Goal: Task Accomplishment & Management: Use online tool/utility

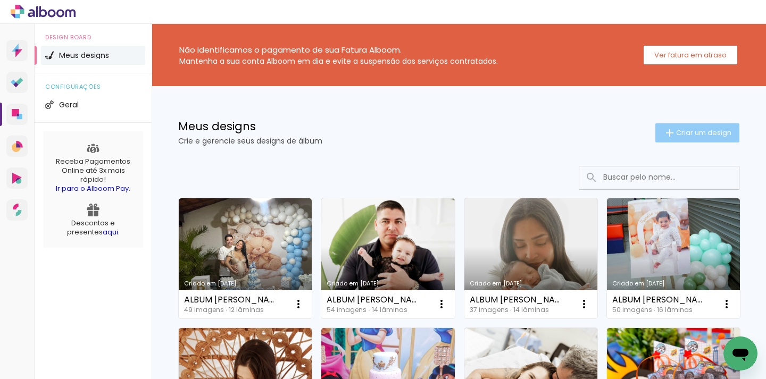
click at [684, 136] on span "Criar um design" at bounding box center [703, 132] width 55 height 7
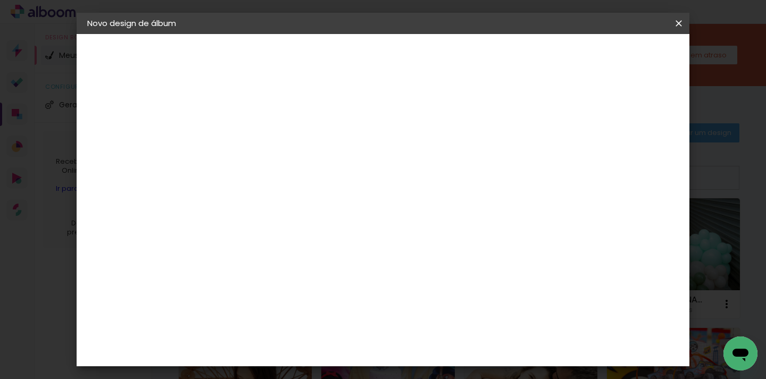
click at [261, 139] on input at bounding box center [261, 142] width 0 height 16
type input "e"
type input "[PERSON_NAME]"
click at [0, 0] on slot "Avançar" at bounding box center [0, 0] width 0 height 0
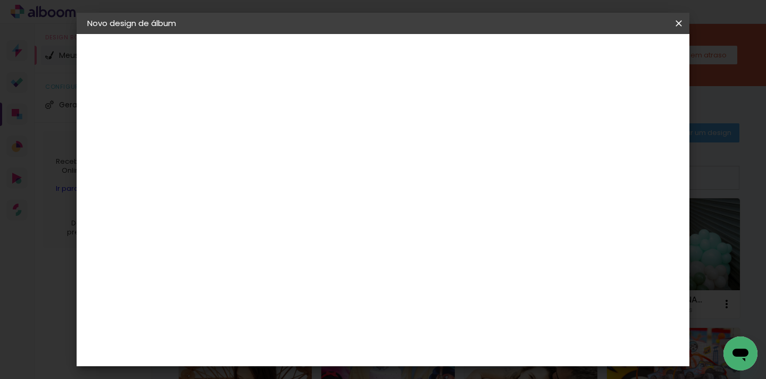
click at [460, 163] on paper-item "Tamanho Livre" at bounding box center [409, 160] width 102 height 23
click at [0, 0] on slot "Avançar" at bounding box center [0, 0] width 0 height 0
drag, startPoint x: 356, startPoint y: 112, endPoint x: 348, endPoint y: 109, distance: 8.9
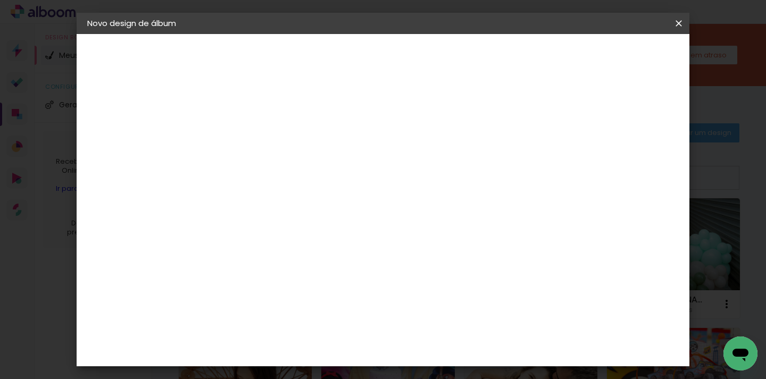
click at [348, 109] on span "30" at bounding box center [357, 111] width 18 height 16
click at [234, 231] on input "30" at bounding box center [228, 226] width 28 height 16
type input "20"
type paper-input "20"
click at [356, 166] on span "30" at bounding box center [357, 166] width 18 height 16
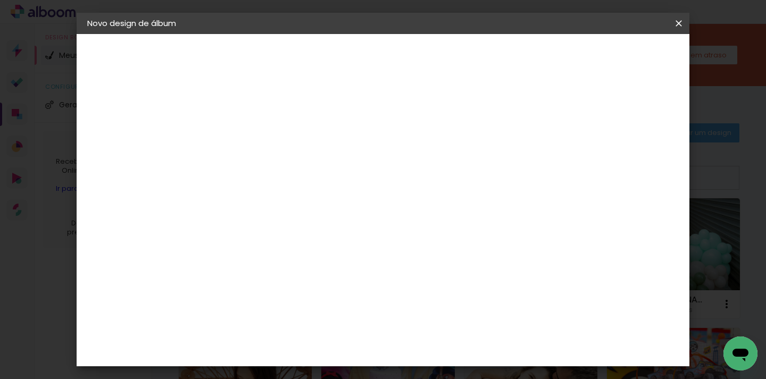
drag, startPoint x: 447, startPoint y: 348, endPoint x: 440, endPoint y: 347, distance: 7.0
click at [440, 347] on input "60" at bounding box center [442, 348] width 28 height 16
drag, startPoint x: 363, startPoint y: 167, endPoint x: 346, endPoint y: 165, distance: 16.6
click at [346, 165] on div "30 cm" at bounding box center [364, 166] width 170 height 27
click at [449, 349] on input "60" at bounding box center [442, 348] width 28 height 16
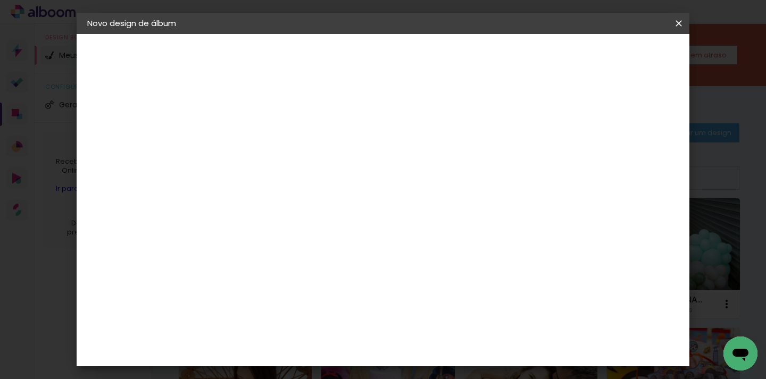
type input "40"
type paper-input "40"
click at [612, 60] on span "Iniciar design" at bounding box center [588, 56] width 48 height 7
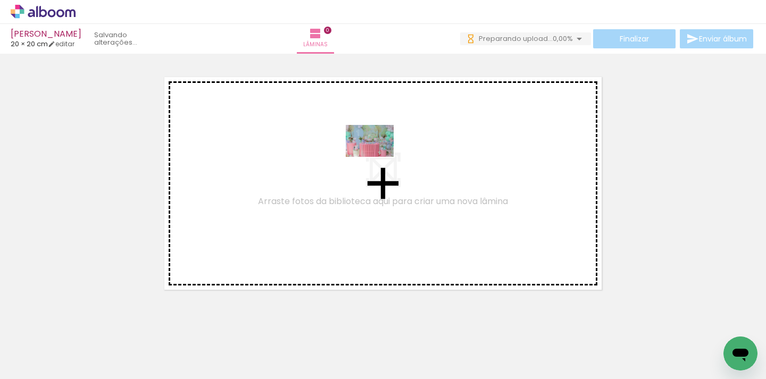
drag, startPoint x: 118, startPoint y: 347, endPoint x: 377, endPoint y: 157, distance: 321.8
click at [377, 157] on quentale-workspace at bounding box center [383, 189] width 766 height 379
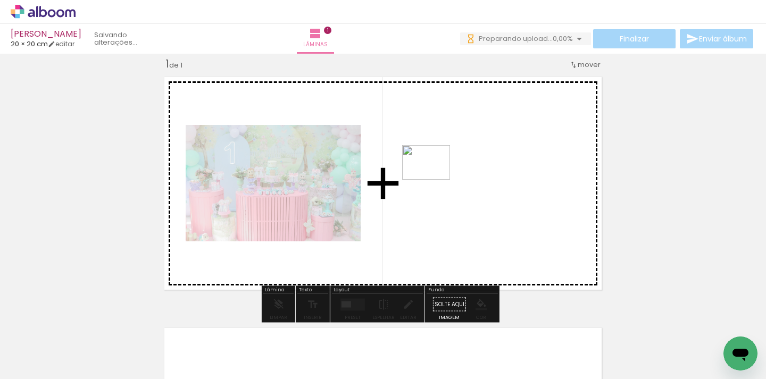
drag, startPoint x: 164, startPoint y: 343, endPoint x: 434, endPoint y: 177, distance: 317.2
click at [434, 177] on quentale-workspace at bounding box center [383, 189] width 766 height 379
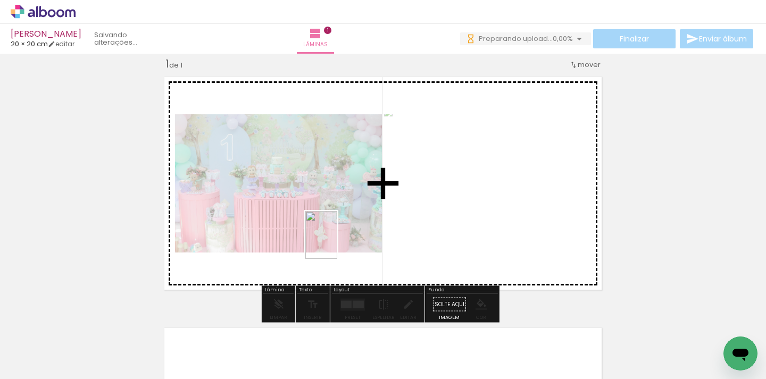
drag, startPoint x: 243, startPoint y: 351, endPoint x: 339, endPoint y: 240, distance: 145.9
click at [339, 240] on quentale-workspace at bounding box center [383, 189] width 766 height 379
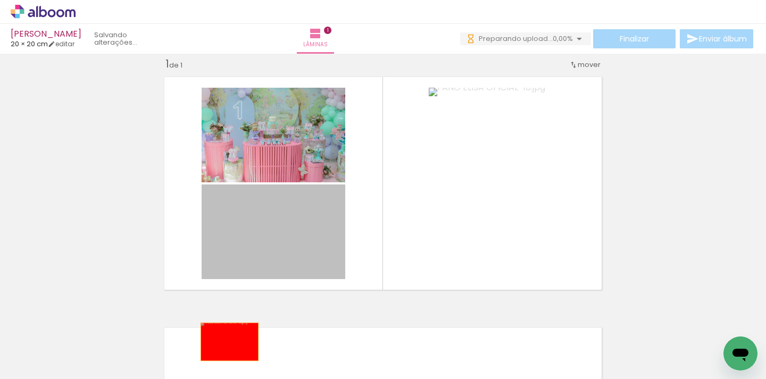
drag, startPoint x: 257, startPoint y: 243, endPoint x: 226, endPoint y: 344, distance: 105.6
click at [226, 344] on quentale-workspace at bounding box center [383, 189] width 766 height 379
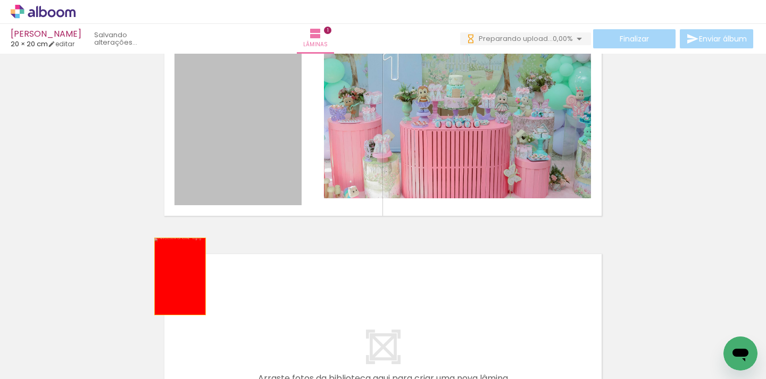
drag, startPoint x: 220, startPoint y: 197, endPoint x: 176, endPoint y: 350, distance: 159.8
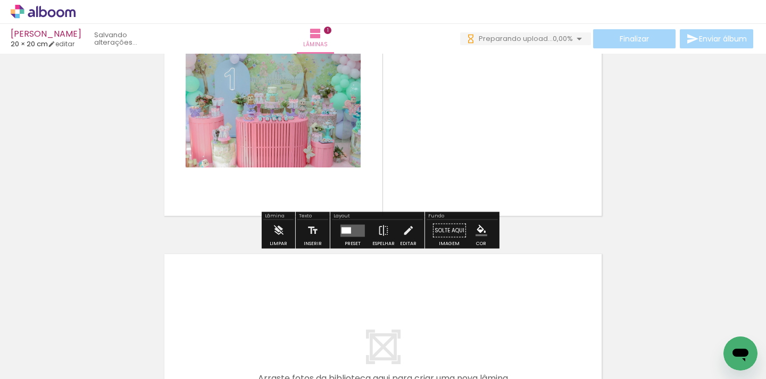
click at [344, 236] on quentale-layouter at bounding box center [352, 230] width 24 height 12
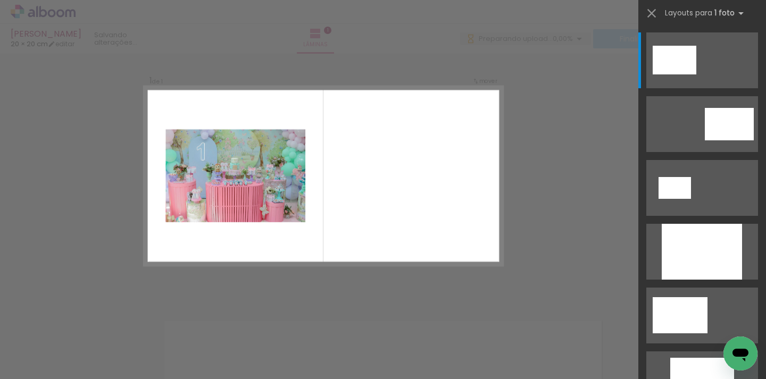
scroll to position [13, 0]
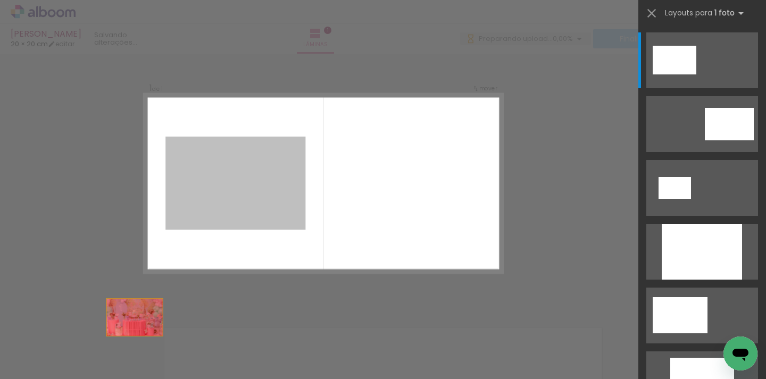
drag, startPoint x: 245, startPoint y: 179, endPoint x: 105, endPoint y: 351, distance: 221.1
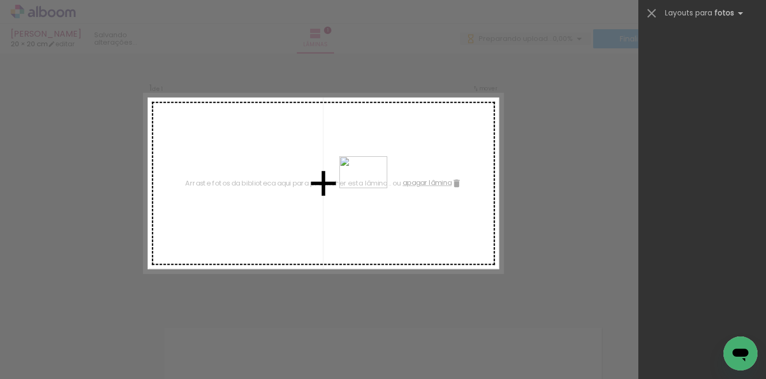
drag, startPoint x: 483, startPoint y: 348, endPoint x: 371, endPoint y: 188, distance: 195.1
click at [371, 188] on quentale-workspace at bounding box center [383, 189] width 766 height 379
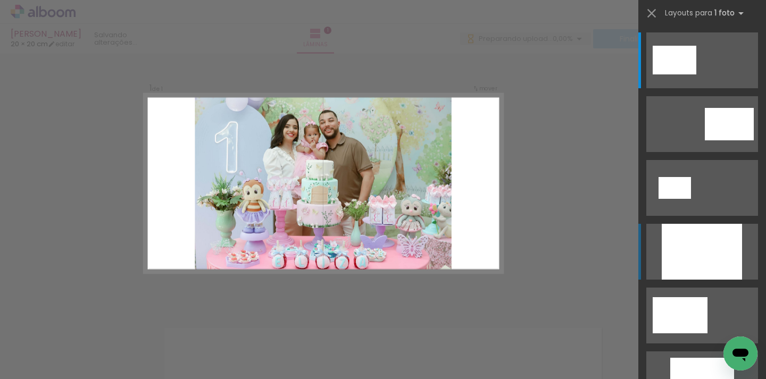
click at [693, 264] on div at bounding box center [701, 252] width 80 height 56
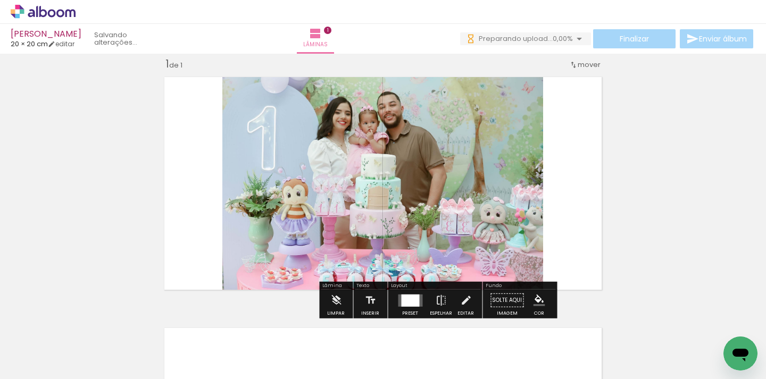
click at [411, 302] on div at bounding box center [410, 300] width 18 height 12
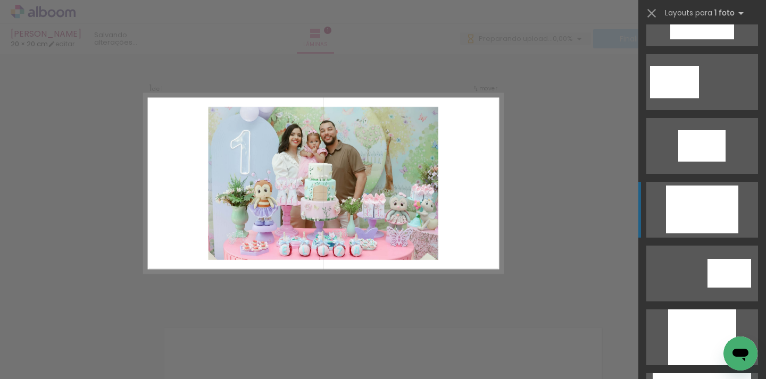
scroll to position [572, 0]
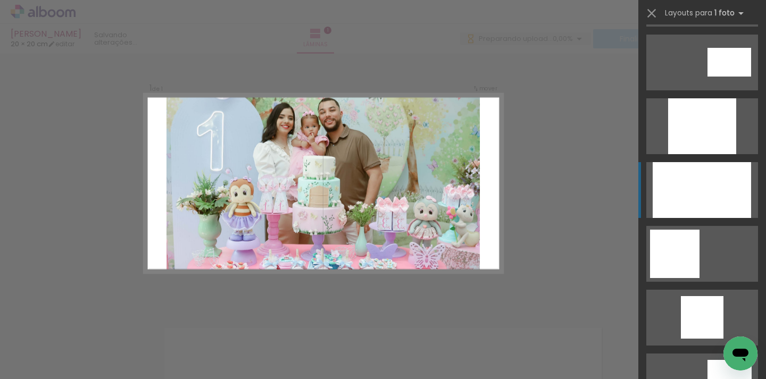
click at [697, 193] on div at bounding box center [701, 190] width 98 height 56
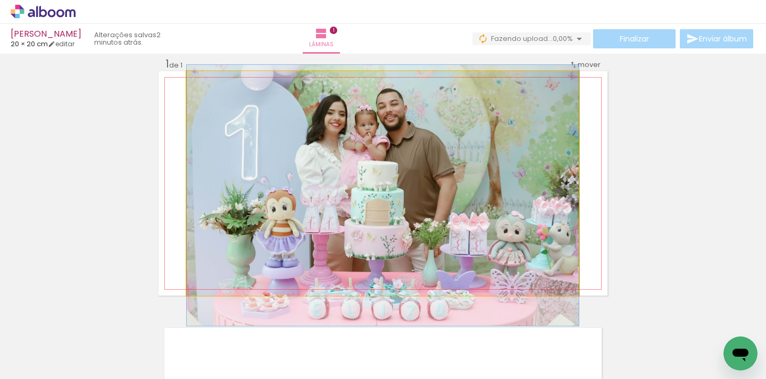
drag, startPoint x: 426, startPoint y: 180, endPoint x: 460, endPoint y: 192, distance: 35.7
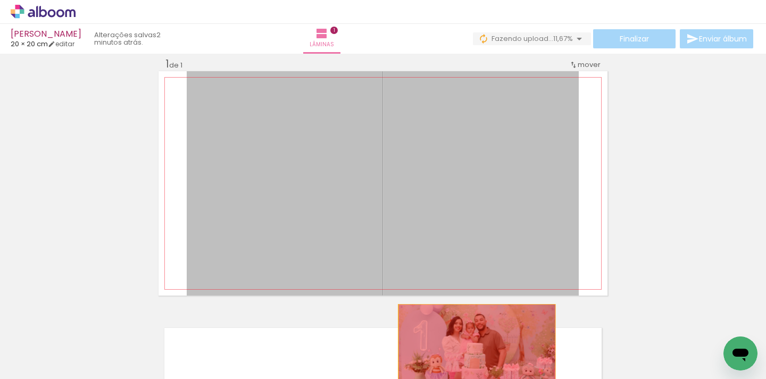
drag, startPoint x: 489, startPoint y: 201, endPoint x: 473, endPoint y: 349, distance: 149.2
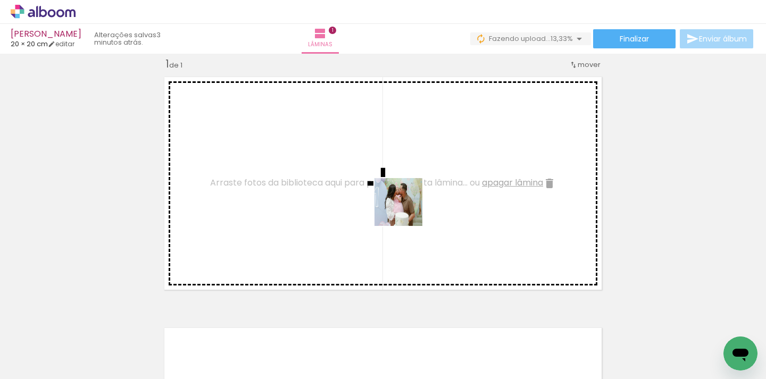
drag, startPoint x: 535, startPoint y: 348, endPoint x: 398, endPoint y: 196, distance: 205.2
click at [398, 196] on quentale-workspace at bounding box center [383, 189] width 766 height 379
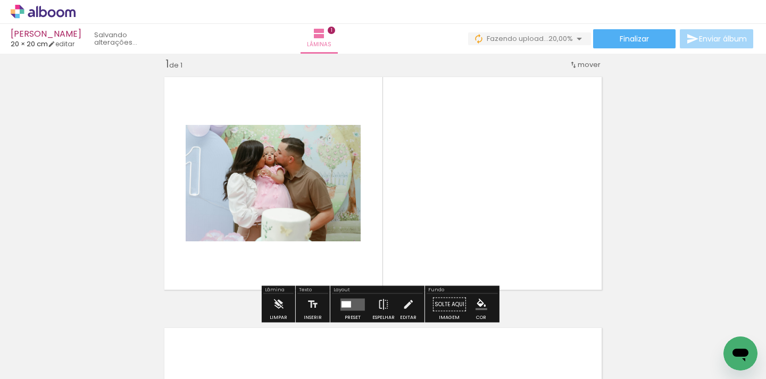
click at [352, 309] on quentale-layouter at bounding box center [352, 304] width 24 height 12
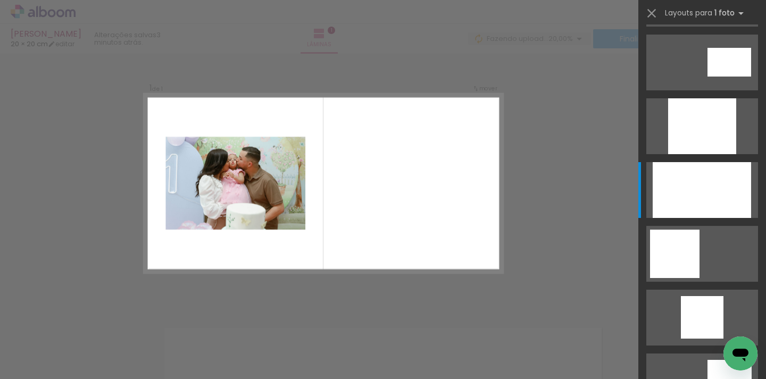
scroll to position [0, 0]
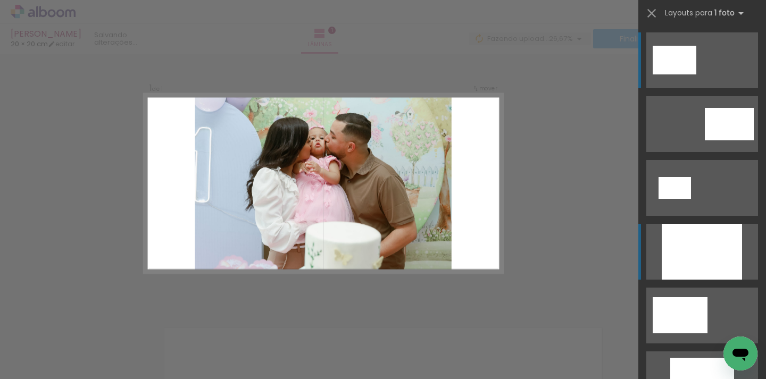
click at [721, 236] on div at bounding box center [701, 252] width 80 height 56
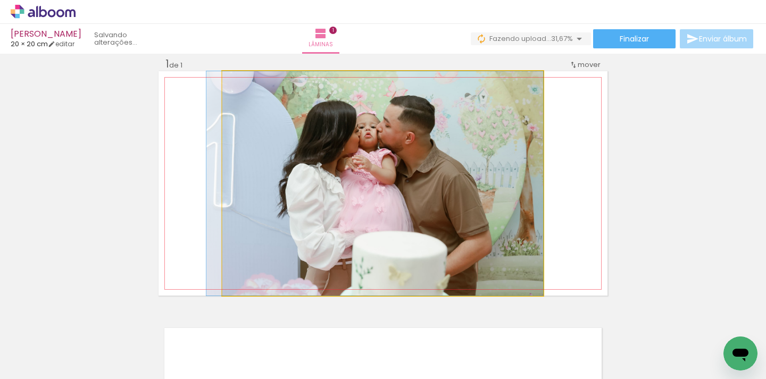
drag, startPoint x: 440, startPoint y: 192, endPoint x: 406, endPoint y: 192, distance: 34.0
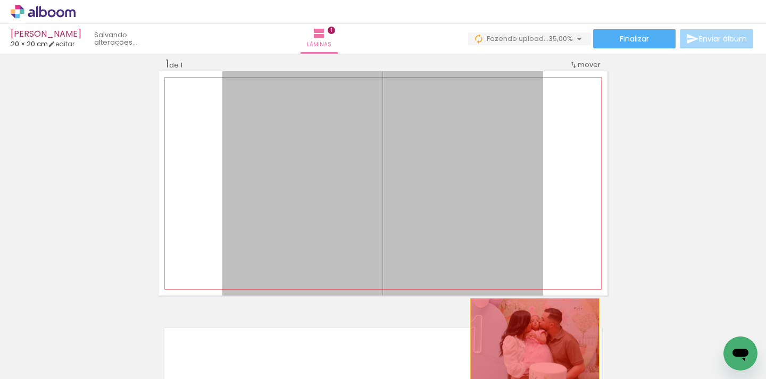
drag, startPoint x: 472, startPoint y: 130, endPoint x: 531, endPoint y: 343, distance: 221.1
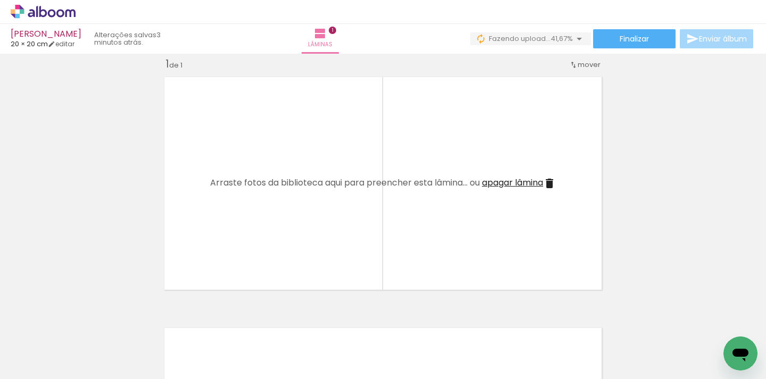
click at [97, 355] on div at bounding box center [106, 343] width 53 height 35
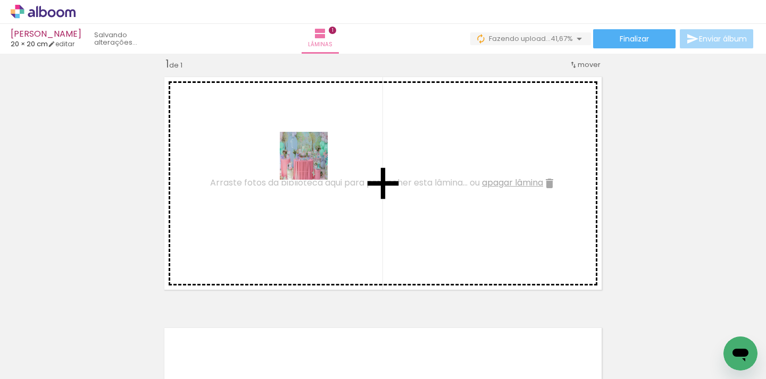
drag, startPoint x: 97, startPoint y: 355, endPoint x: 368, endPoint y: 144, distance: 344.0
click at [368, 144] on quentale-workspace at bounding box center [383, 189] width 766 height 379
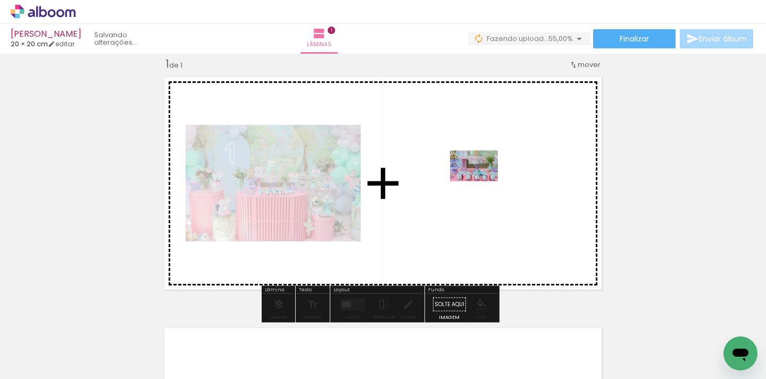
drag, startPoint x: 356, startPoint y: 355, endPoint x: 482, endPoint y: 182, distance: 213.1
click at [482, 182] on quentale-workspace at bounding box center [383, 189] width 766 height 379
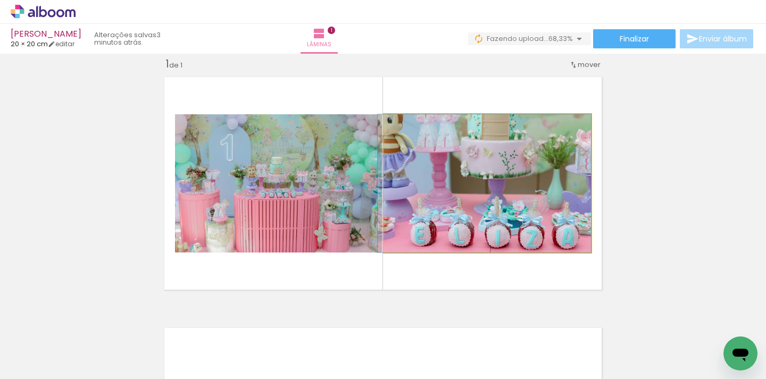
drag, startPoint x: 514, startPoint y: 198, endPoint x: 408, endPoint y: 206, distance: 106.1
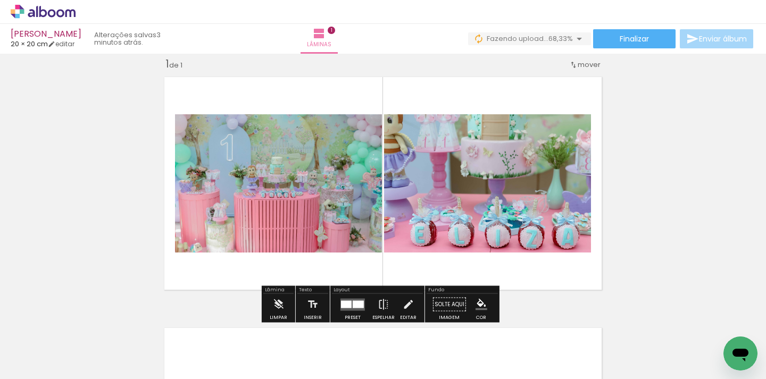
click at [354, 310] on quentale-layouter at bounding box center [352, 304] width 24 height 12
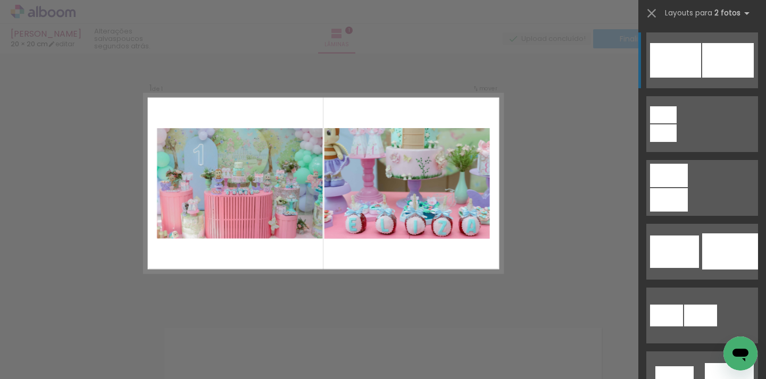
click at [717, 53] on div at bounding box center [728, 60] width 52 height 35
click at [716, 59] on div at bounding box center [728, 60] width 52 height 35
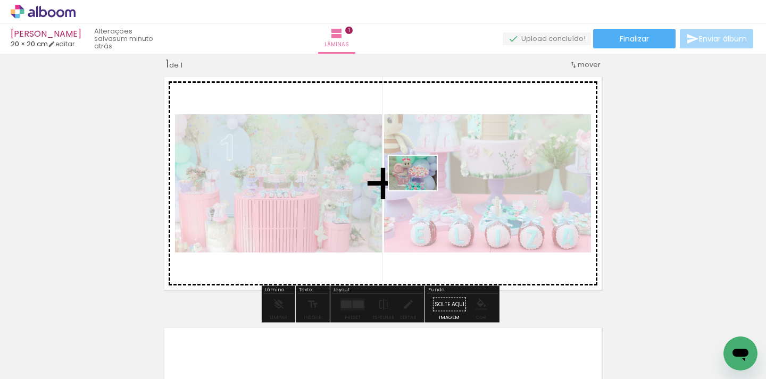
drag, startPoint x: 175, startPoint y: 350, endPoint x: 420, endPoint y: 188, distance: 293.4
click at [420, 188] on quentale-workspace at bounding box center [383, 189] width 766 height 379
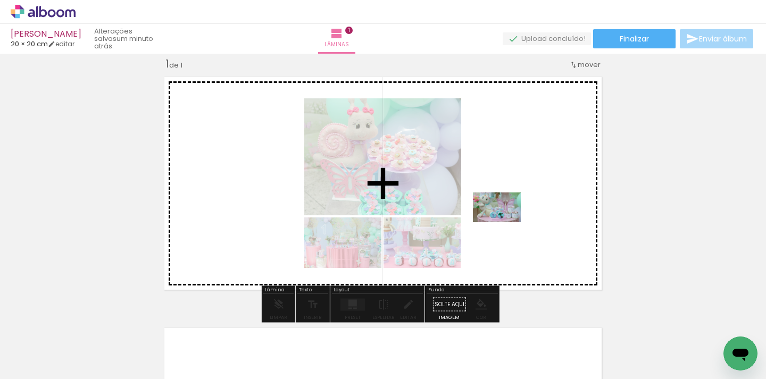
drag, startPoint x: 285, startPoint y: 355, endPoint x: 505, endPoint y: 224, distance: 255.1
click at [505, 224] on quentale-workspace at bounding box center [383, 189] width 766 height 379
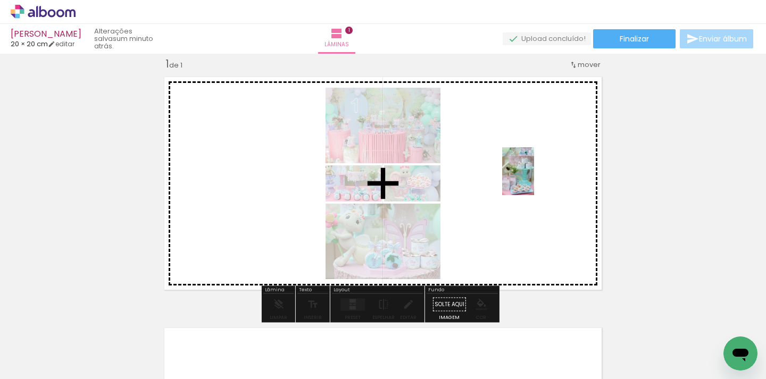
drag, startPoint x: 231, startPoint y: 351, endPoint x: 545, endPoint y: 174, distance: 360.6
click at [545, 174] on quentale-workspace at bounding box center [383, 189] width 766 height 379
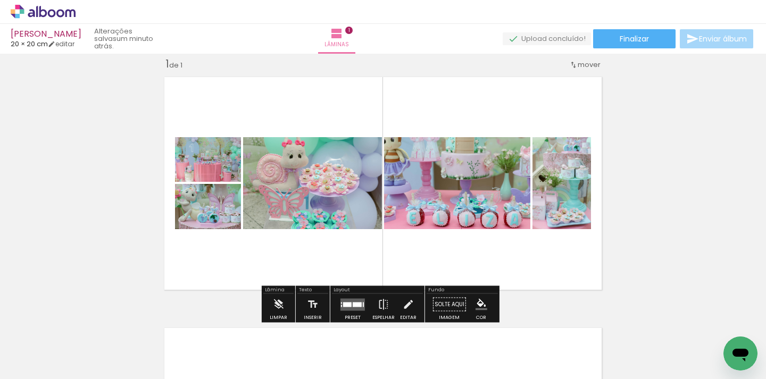
click at [349, 307] on quentale-layouter at bounding box center [352, 304] width 24 height 12
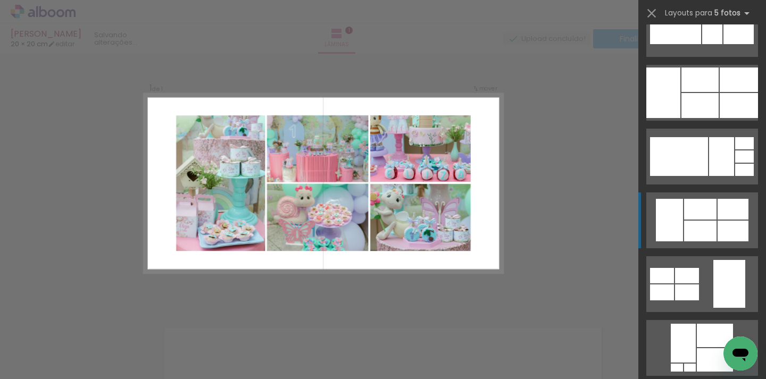
scroll to position [287, 0]
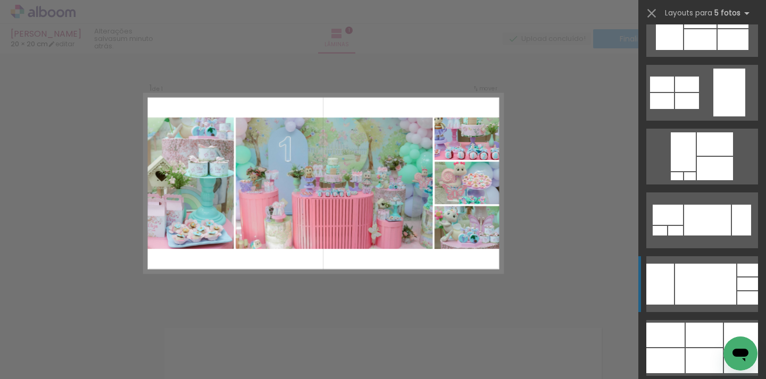
click at [700, 292] on div at bounding box center [705, 284] width 61 height 41
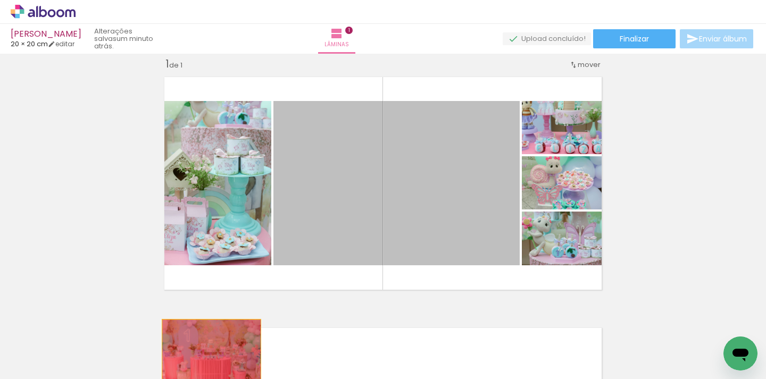
drag, startPoint x: 381, startPoint y: 186, endPoint x: 207, endPoint y: 352, distance: 240.3
click at [207, 352] on quentale-workspace at bounding box center [383, 189] width 766 height 379
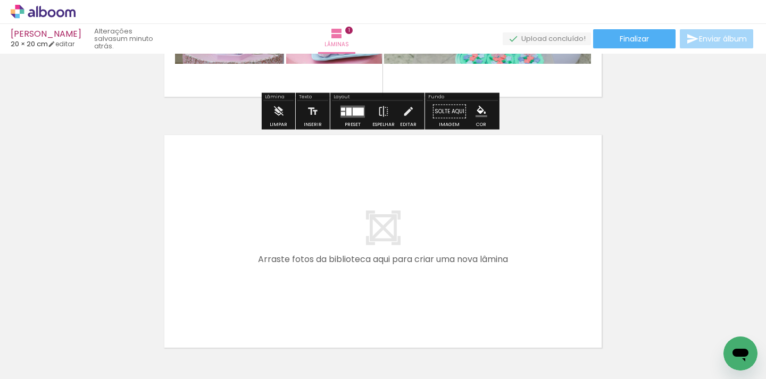
scroll to position [208, 0]
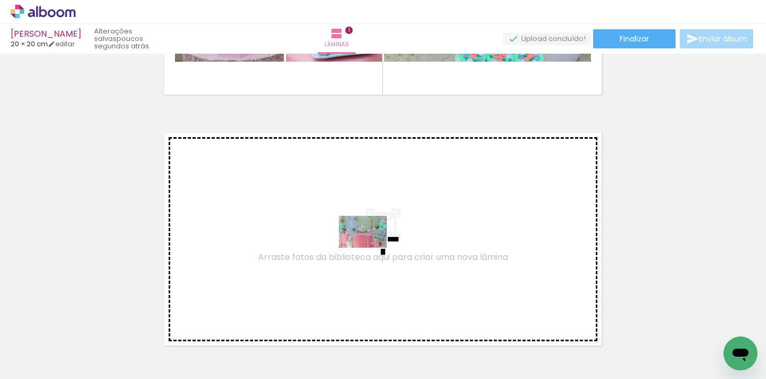
drag, startPoint x: 110, startPoint y: 350, endPoint x: 371, endPoint y: 248, distance: 280.0
click at [371, 248] on quentale-workspace at bounding box center [383, 189] width 766 height 379
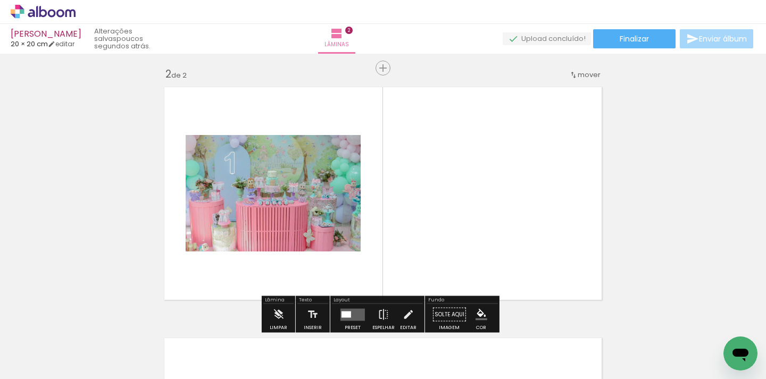
scroll to position [264, 0]
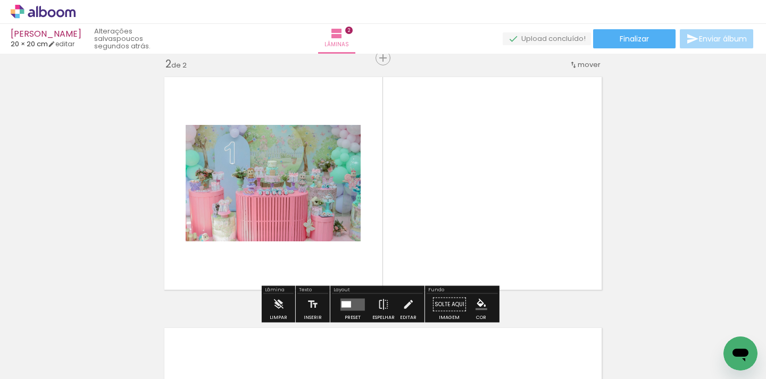
click at [359, 300] on quentale-layouter at bounding box center [352, 304] width 24 height 12
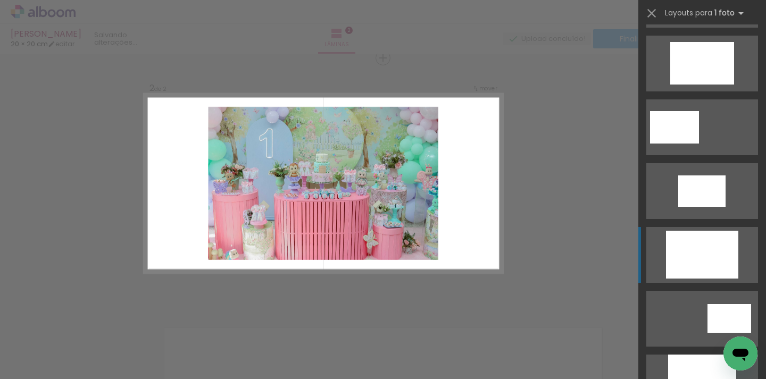
scroll to position [502, 0]
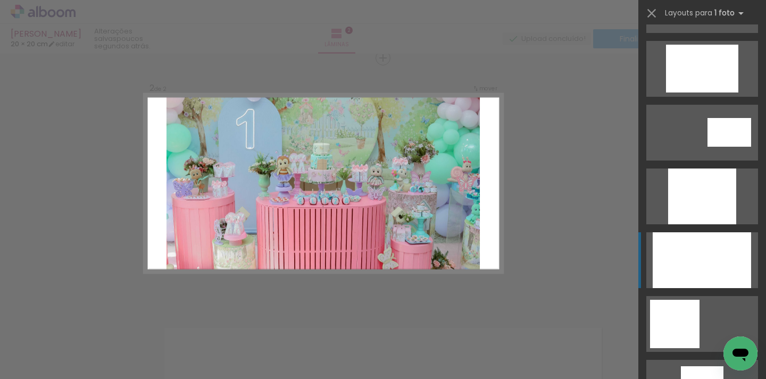
click at [721, 259] on div at bounding box center [701, 260] width 98 height 56
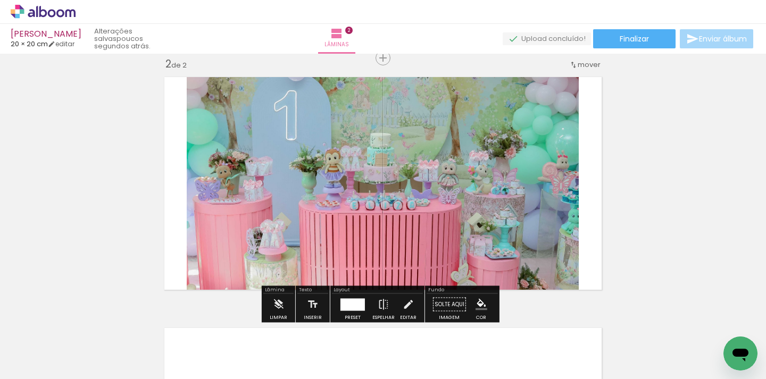
click at [363, 305] on div at bounding box center [352, 304] width 29 height 21
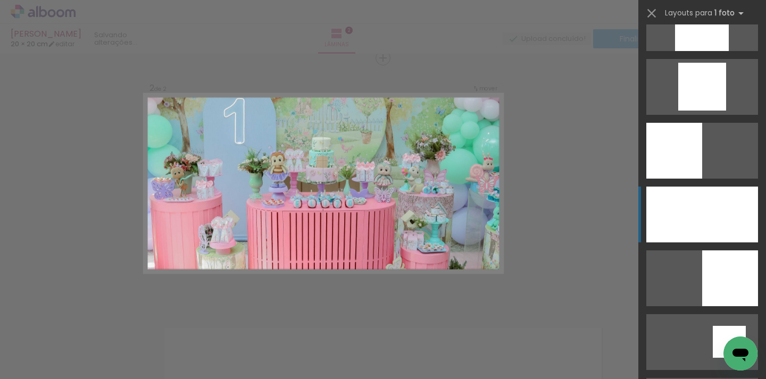
scroll to position [1081, 0]
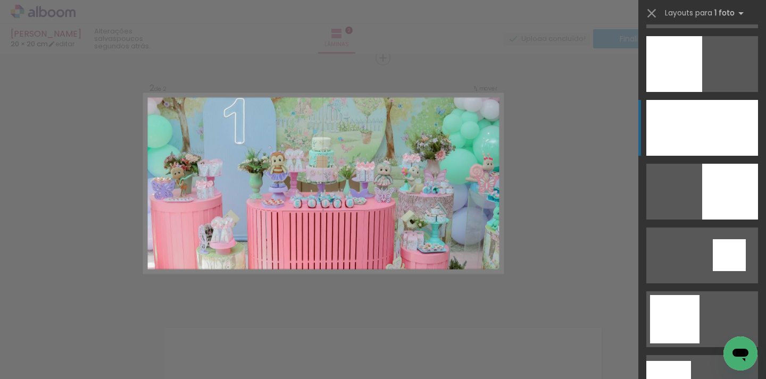
click at [704, 129] on div at bounding box center [702, 128] width 112 height 56
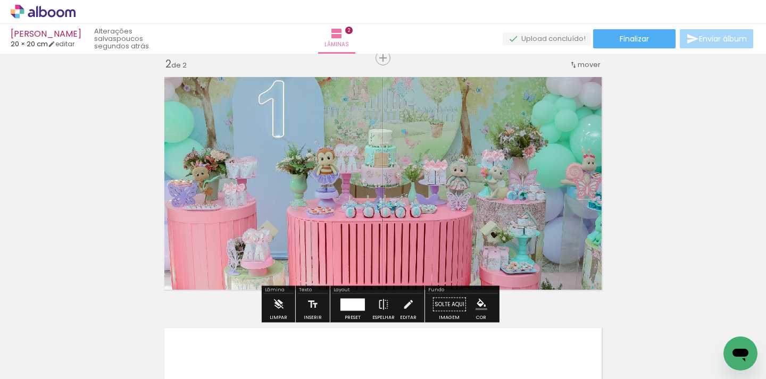
click at [675, 198] on div "Inserir lâmina 1 de 2 Inserir lâmina 2 de 2" at bounding box center [383, 169] width 766 height 753
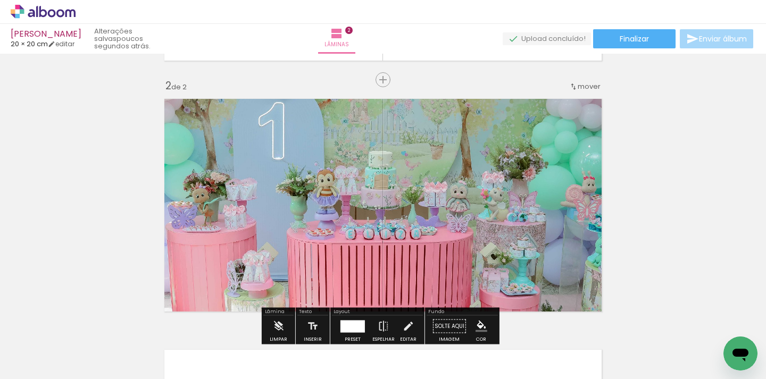
scroll to position [164, 0]
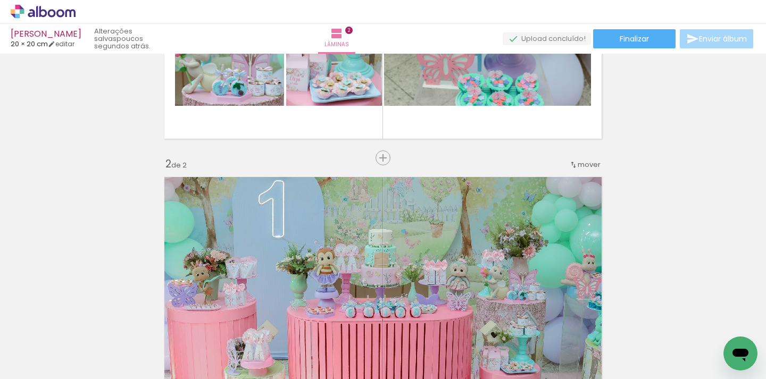
click at [586, 171] on div "mover" at bounding box center [584, 165] width 31 height 18
click at [581, 166] on paper-item "antes da 1" at bounding box center [557, 163] width 81 height 18
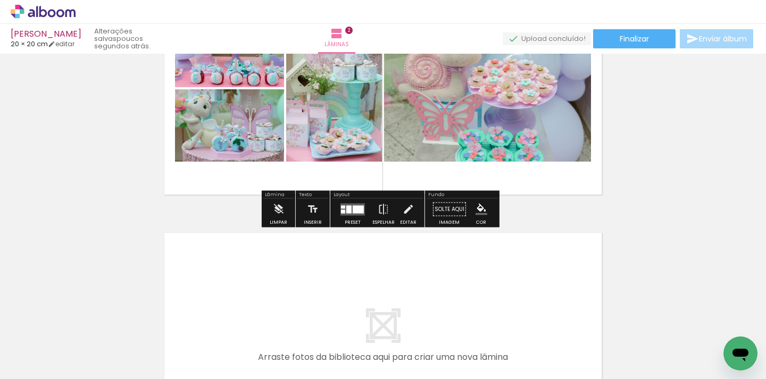
scroll to position [383, 0]
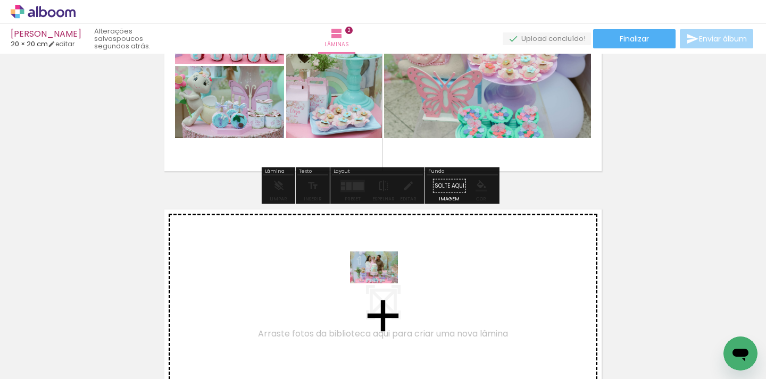
drag, startPoint x: 405, startPoint y: 326, endPoint x: 382, endPoint y: 283, distance: 48.3
click at [382, 283] on quentale-workspace at bounding box center [383, 189] width 766 height 379
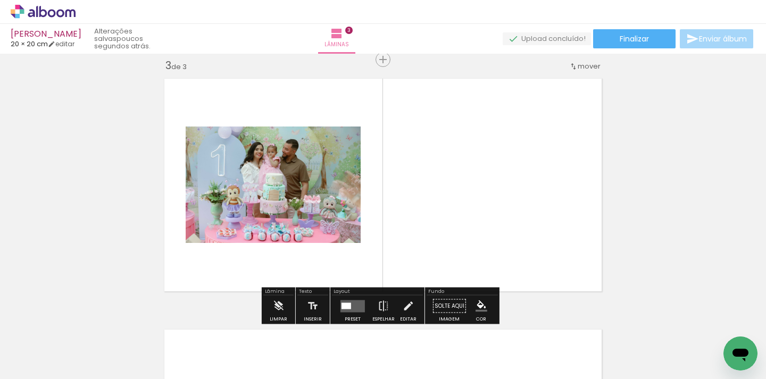
scroll to position [515, 0]
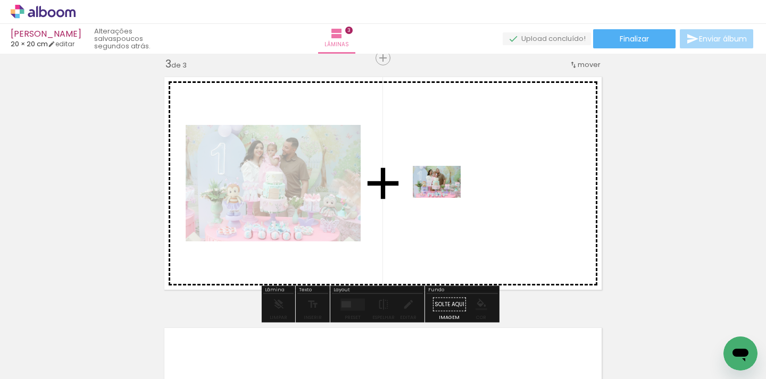
drag, startPoint x: 466, startPoint y: 355, endPoint x: 444, endPoint y: 198, distance: 158.3
click at [444, 198] on quentale-workspace at bounding box center [383, 189] width 766 height 379
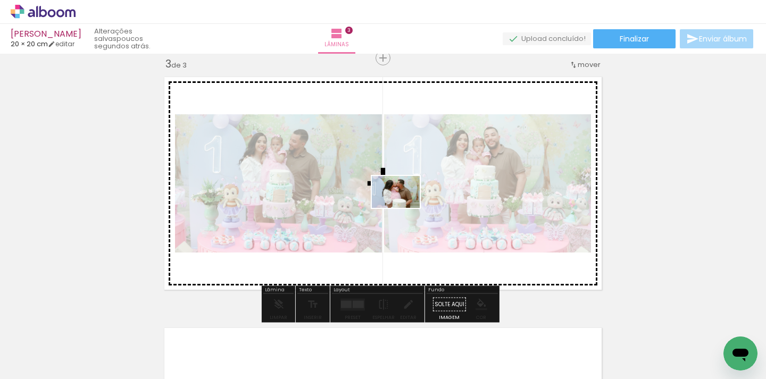
drag, startPoint x: 531, startPoint y: 352, endPoint x: 403, endPoint y: 208, distance: 192.8
click at [403, 208] on quentale-workspace at bounding box center [383, 189] width 766 height 379
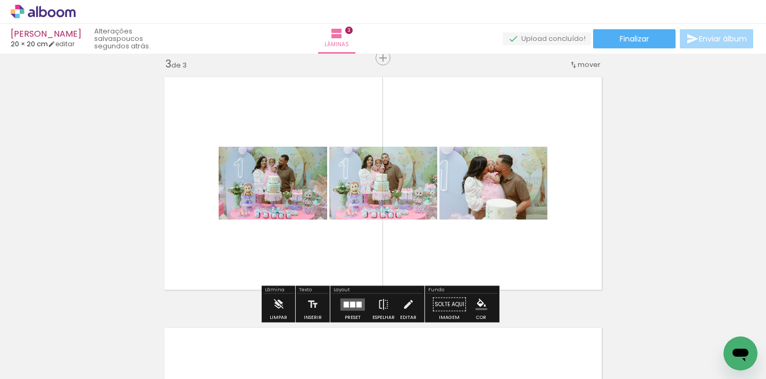
click at [352, 305] on div at bounding box center [352, 304] width 5 height 6
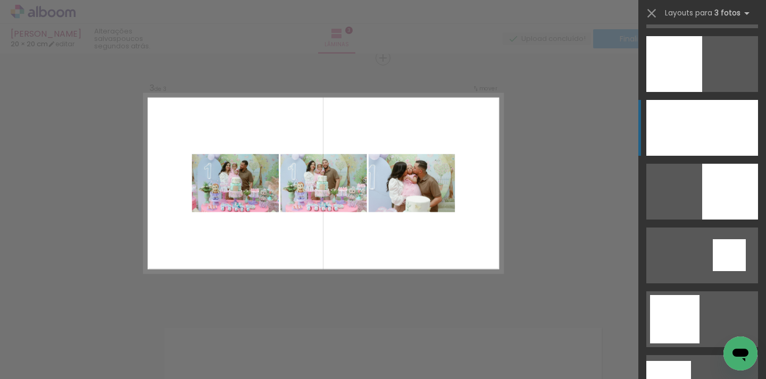
scroll to position [0, 0]
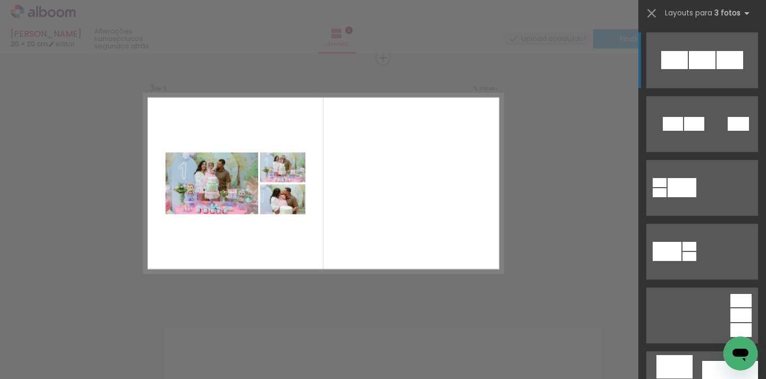
click at [597, 253] on div "Confirmar Cancelar" at bounding box center [383, 53] width 766 height 1029
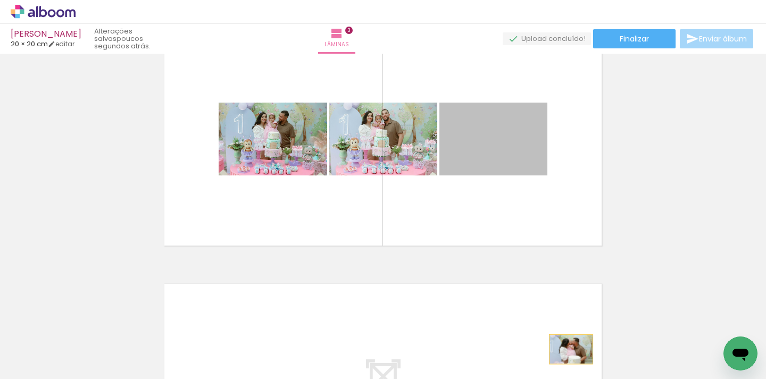
scroll to position [604, 0]
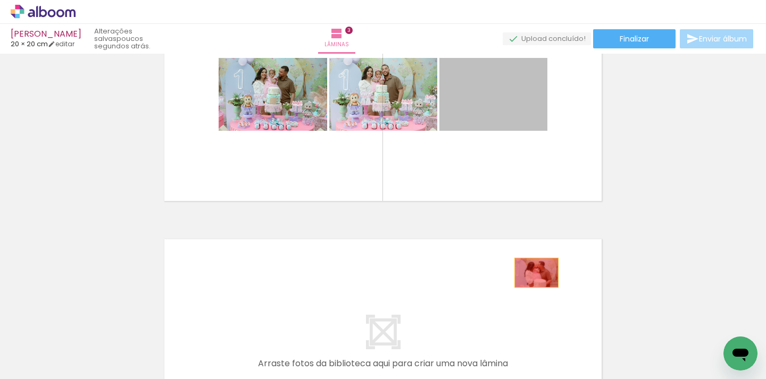
drag, startPoint x: 505, startPoint y: 193, endPoint x: 532, endPoint y: 361, distance: 170.8
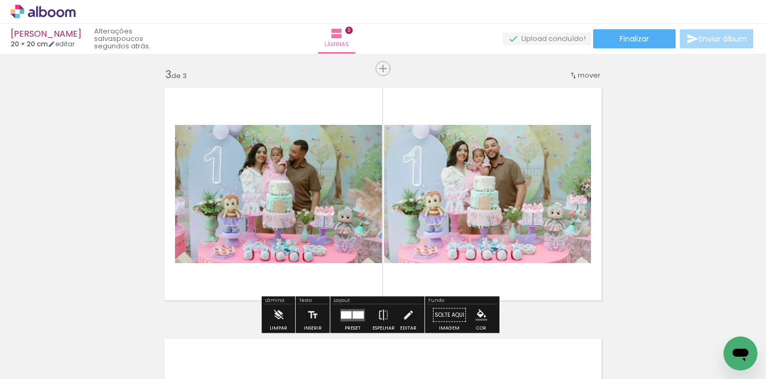
scroll to position [588, 0]
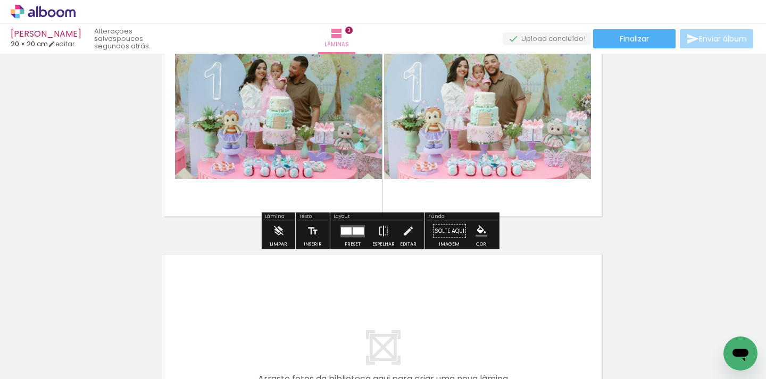
click at [359, 230] on div at bounding box center [357, 230] width 11 height 7
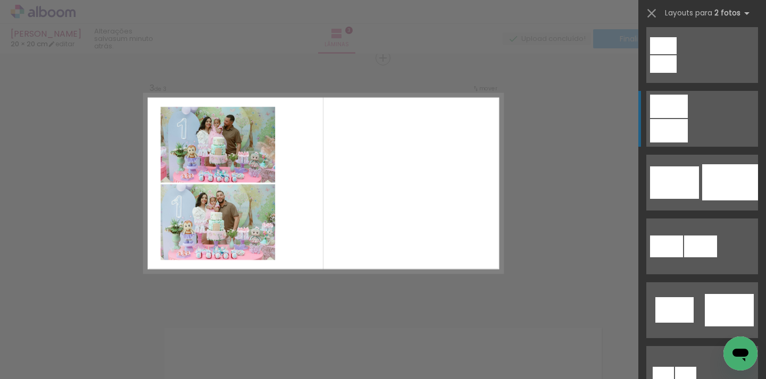
scroll to position [0, 0]
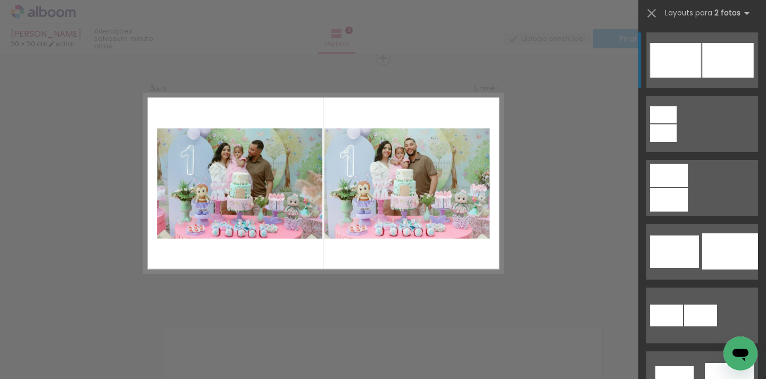
click at [702, 62] on div at bounding box center [728, 60] width 52 height 35
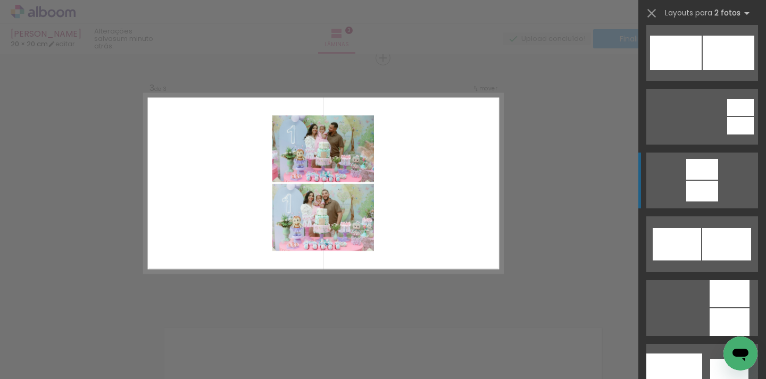
scroll to position [888, 0]
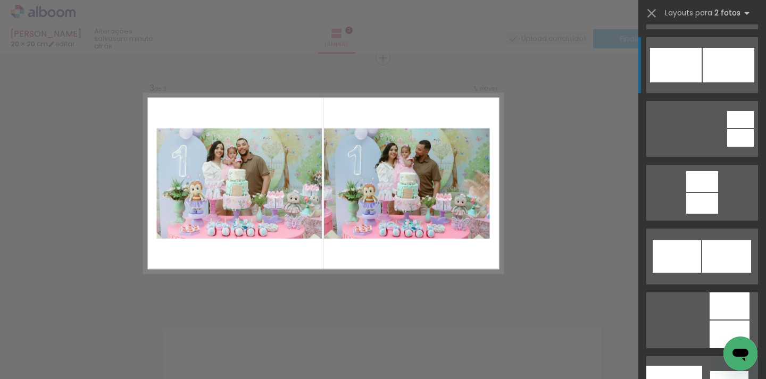
click at [711, 65] on div at bounding box center [728, 65] width 52 height 35
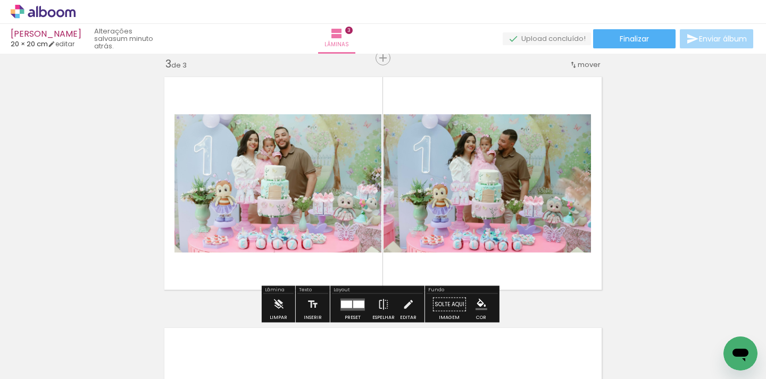
scroll to position [721, 0]
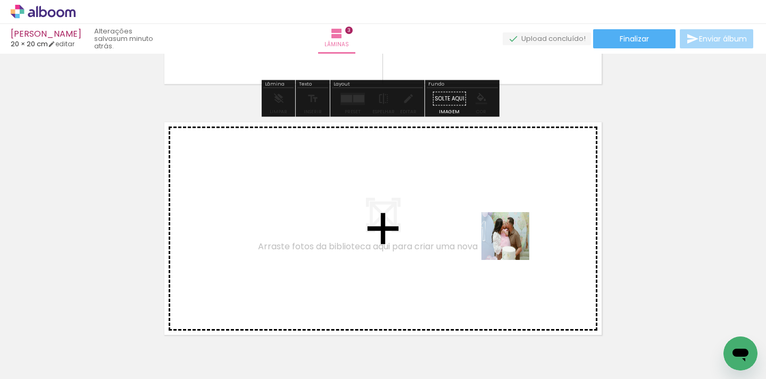
drag, startPoint x: 530, startPoint y: 349, endPoint x: 510, endPoint y: 232, distance: 119.1
click at [510, 232] on quentale-workspace at bounding box center [383, 189] width 766 height 379
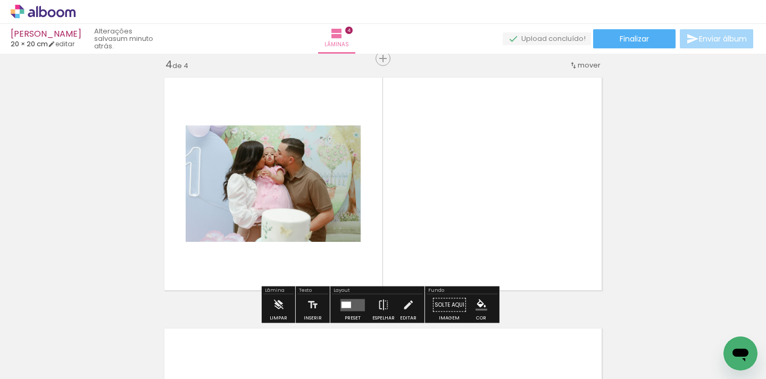
scroll to position [766, 0]
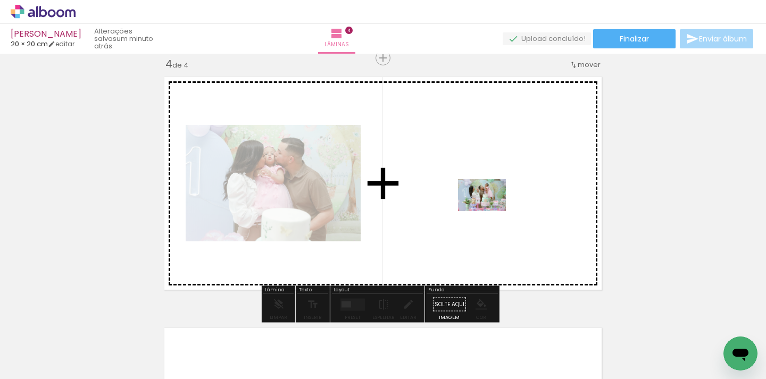
drag, startPoint x: 581, startPoint y: 349, endPoint x: 490, endPoint y: 211, distance: 165.7
click at [490, 211] on quentale-workspace at bounding box center [383, 189] width 766 height 379
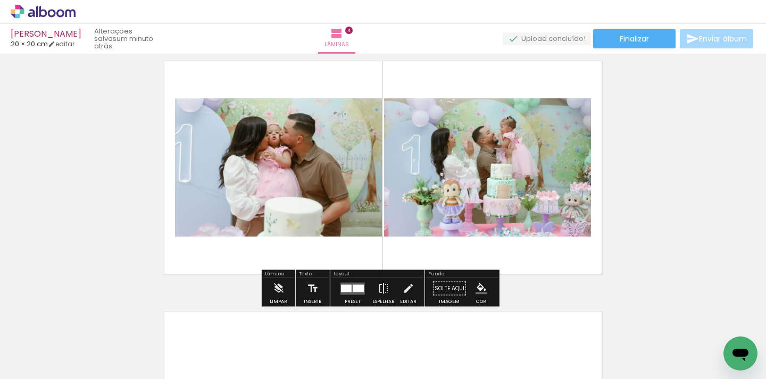
scroll to position [762, 0]
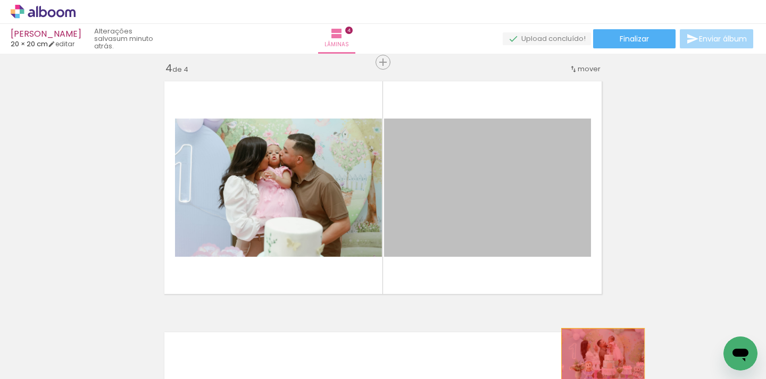
drag, startPoint x: 477, startPoint y: 222, endPoint x: 598, endPoint y: 356, distance: 181.1
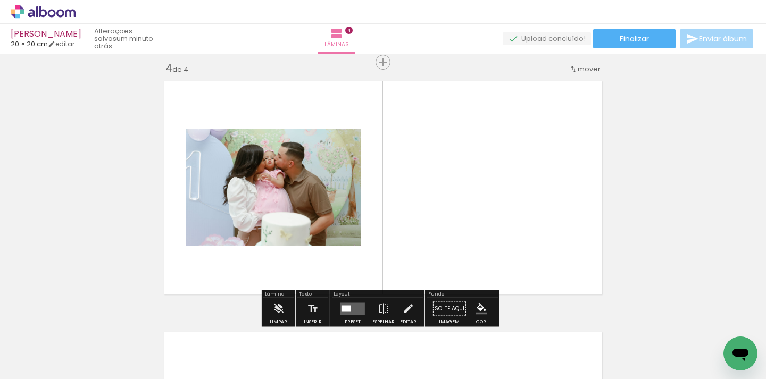
click at [341, 305] on div at bounding box center [346, 308] width 10 height 6
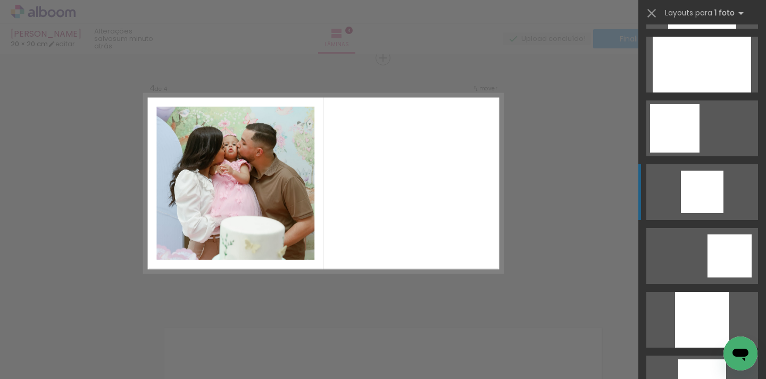
scroll to position [905, 0]
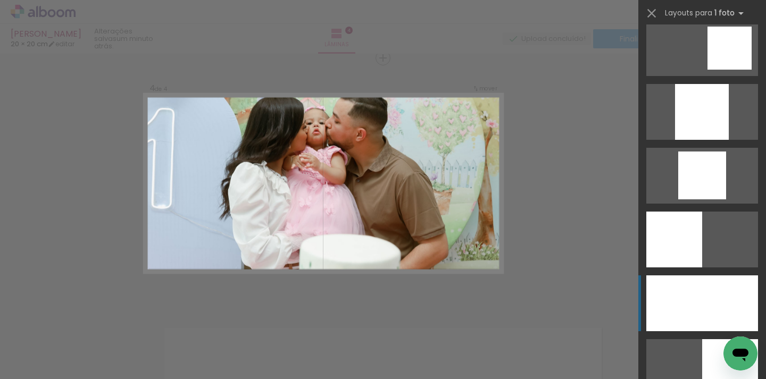
click at [700, 283] on div at bounding box center [702, 303] width 112 height 56
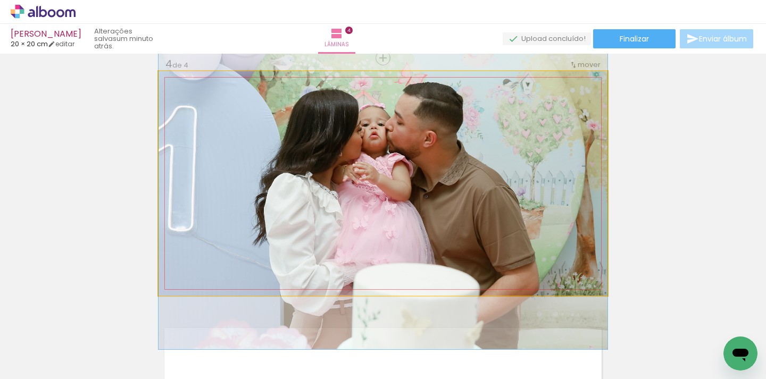
drag, startPoint x: 442, startPoint y: 161, endPoint x: 442, endPoint y: 178, distance: 16.5
drag, startPoint x: 419, startPoint y: 216, endPoint x: 410, endPoint y: 215, distance: 9.1
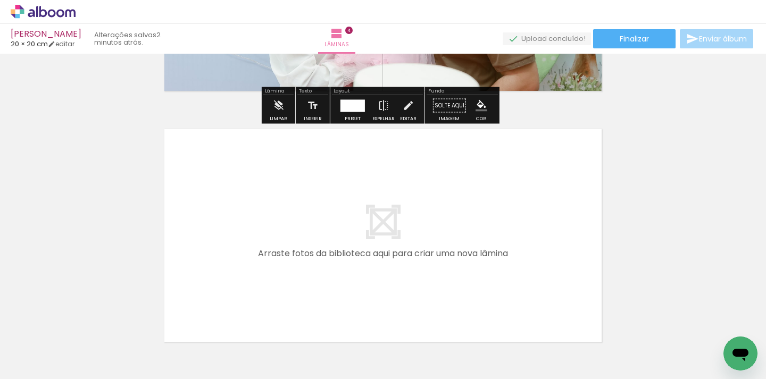
scroll to position [967, 0]
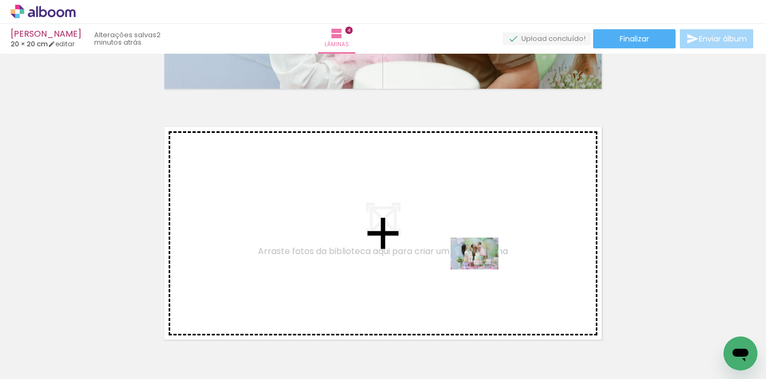
drag, startPoint x: 600, startPoint y: 353, endPoint x: 481, endPoint y: 269, distance: 145.7
click at [481, 269] on quentale-workspace at bounding box center [383, 189] width 766 height 379
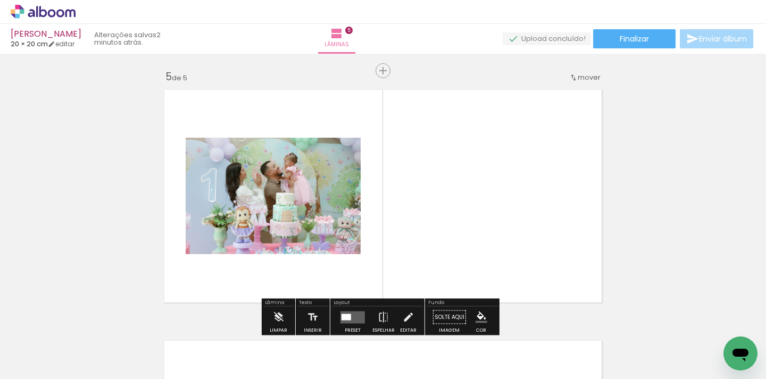
scroll to position [1017, 0]
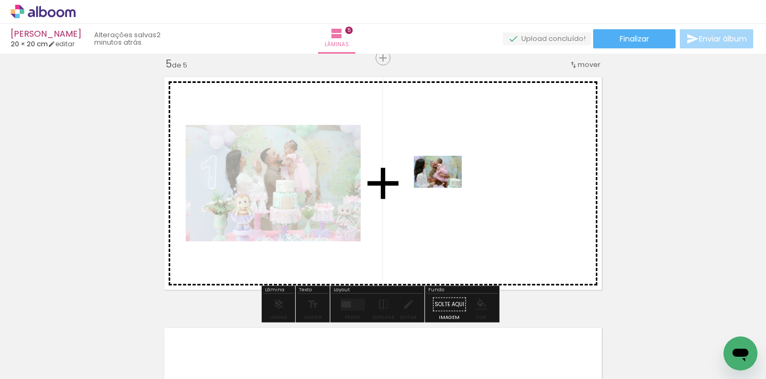
drag, startPoint x: 637, startPoint y: 346, endPoint x: 445, endPoint y: 188, distance: 248.4
click at [445, 188] on quentale-workspace at bounding box center [383, 189] width 766 height 379
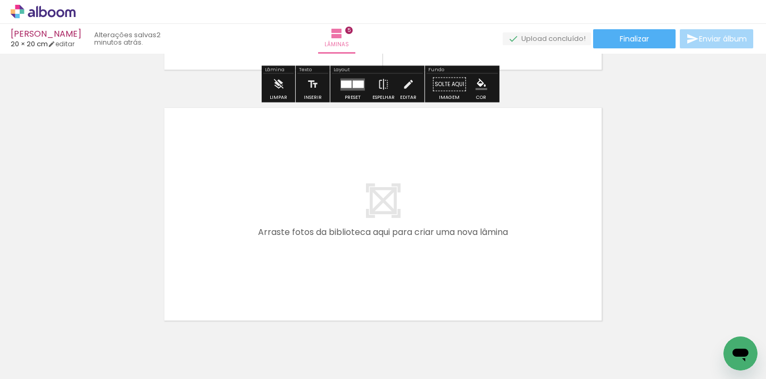
scroll to position [1263, 0]
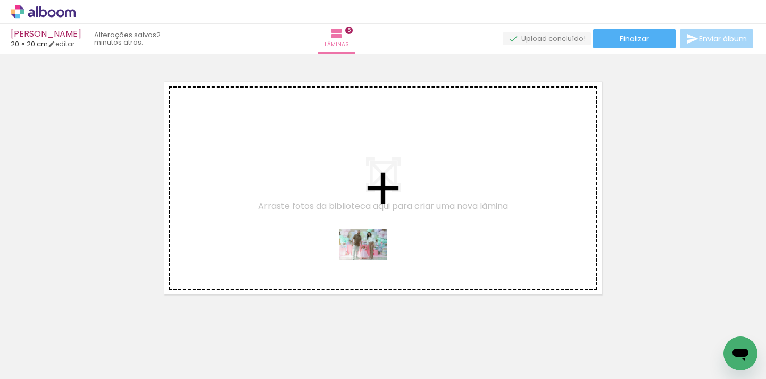
drag, startPoint x: 385, startPoint y: 353, endPoint x: 371, endPoint y: 260, distance: 93.6
click at [371, 260] on quentale-workspace at bounding box center [383, 189] width 766 height 379
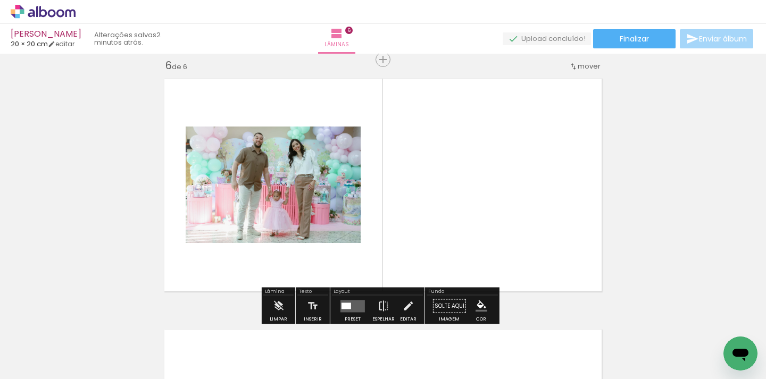
scroll to position [1268, 0]
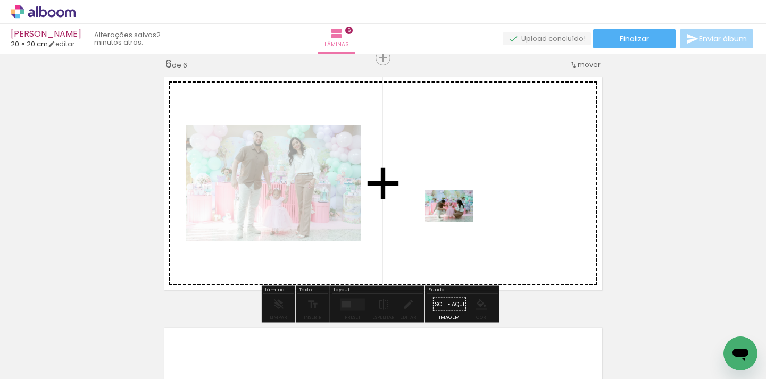
drag, startPoint x: 434, startPoint y: 344, endPoint x: 461, endPoint y: 215, distance: 132.0
click at [461, 215] on quentale-workspace at bounding box center [383, 189] width 766 height 379
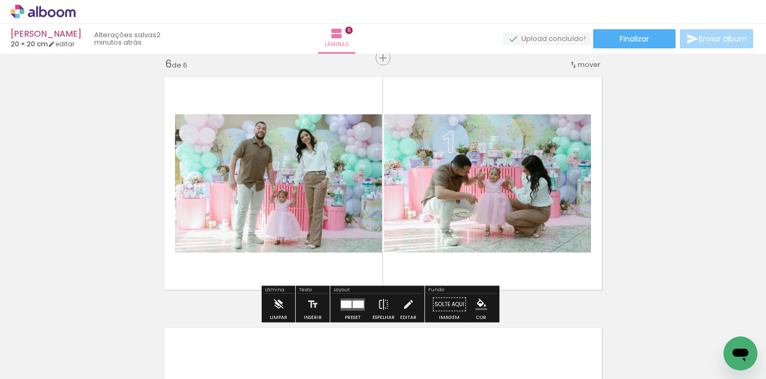
click at [346, 306] on div at bounding box center [346, 303] width 11 height 7
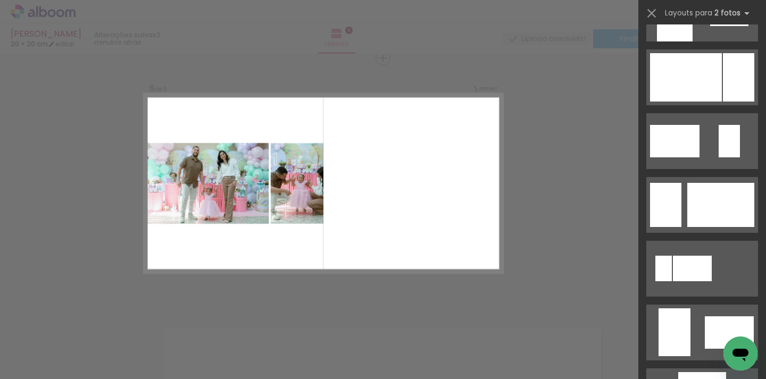
scroll to position [2414, 0]
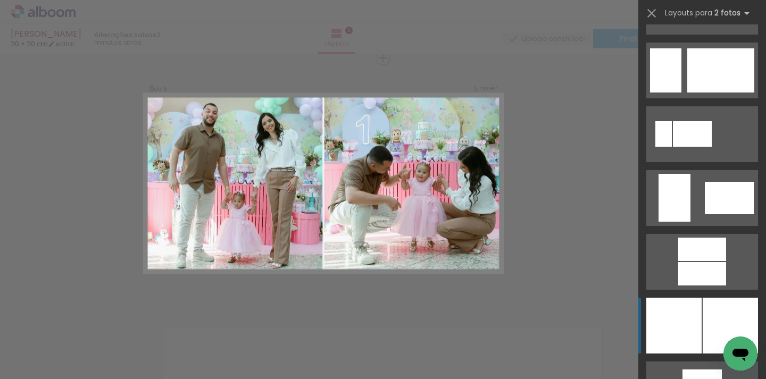
click at [708, 321] on div at bounding box center [729, 326] width 55 height 56
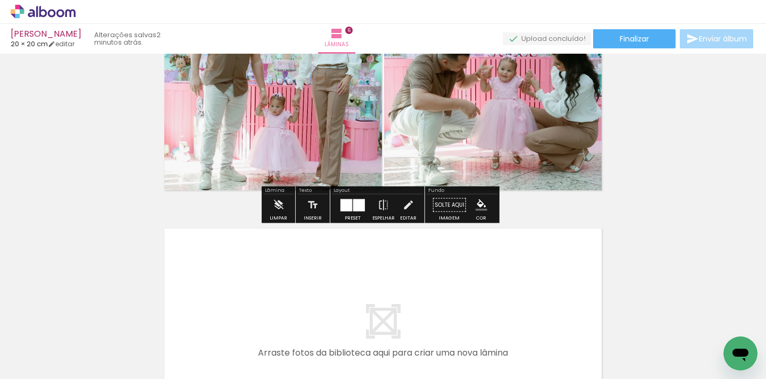
scroll to position [1434, 0]
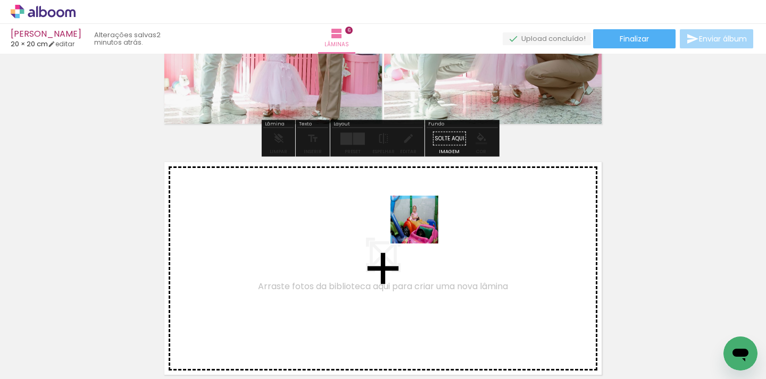
drag, startPoint x: 501, startPoint y: 355, endPoint x: 422, endPoint y: 228, distance: 149.9
click at [422, 228] on quentale-workspace at bounding box center [383, 189] width 766 height 379
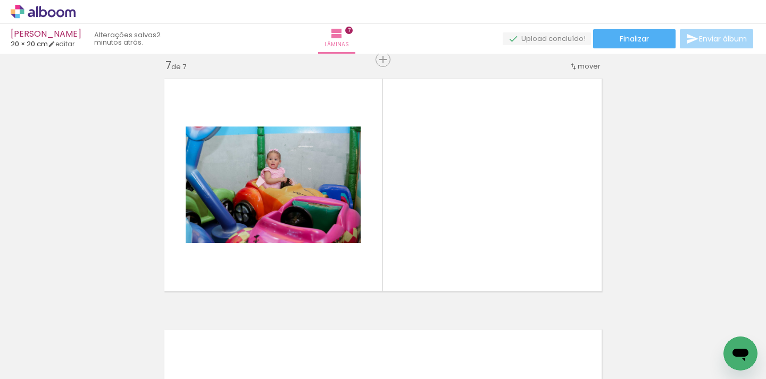
scroll to position [1519, 0]
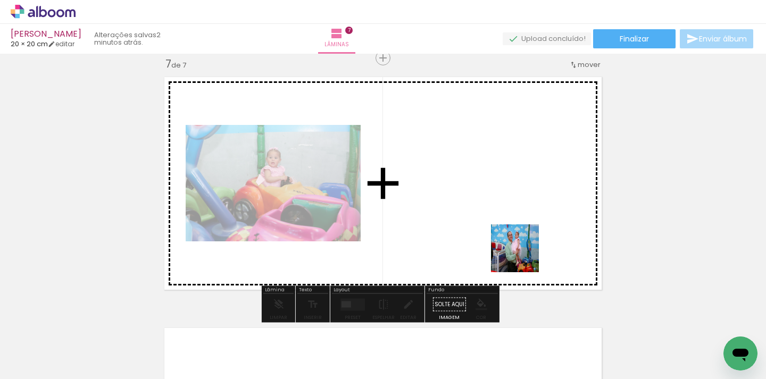
drag, startPoint x: 564, startPoint y: 348, endPoint x: 506, endPoint y: 231, distance: 130.5
click at [506, 231] on quentale-workspace at bounding box center [383, 189] width 766 height 379
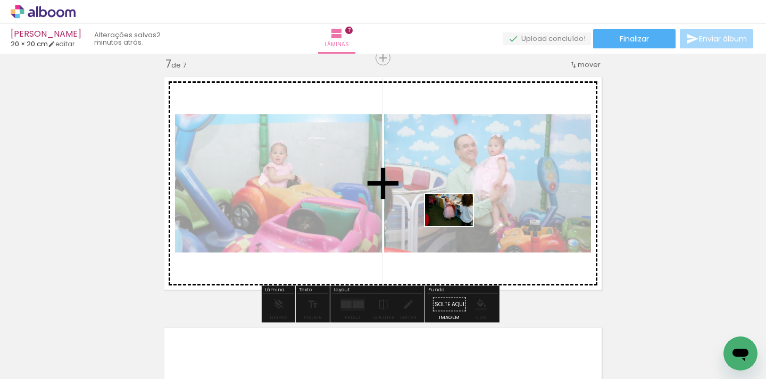
drag, startPoint x: 621, startPoint y: 351, endPoint x: 457, endPoint y: 226, distance: 207.1
click at [457, 226] on quentale-workspace at bounding box center [383, 189] width 766 height 379
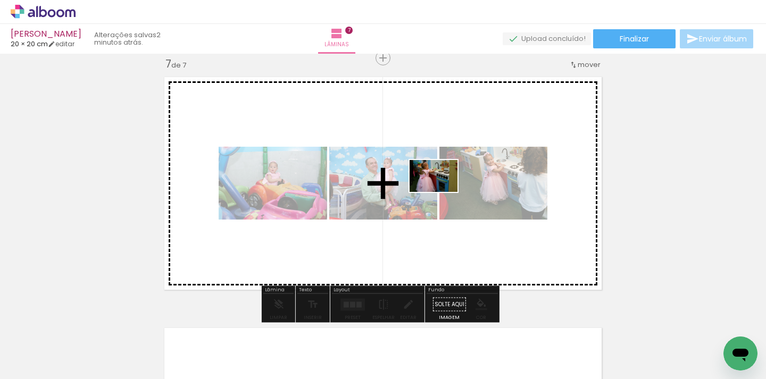
drag, startPoint x: 674, startPoint y: 351, endPoint x: 441, endPoint y: 192, distance: 281.5
click at [441, 192] on quentale-workspace at bounding box center [383, 189] width 766 height 379
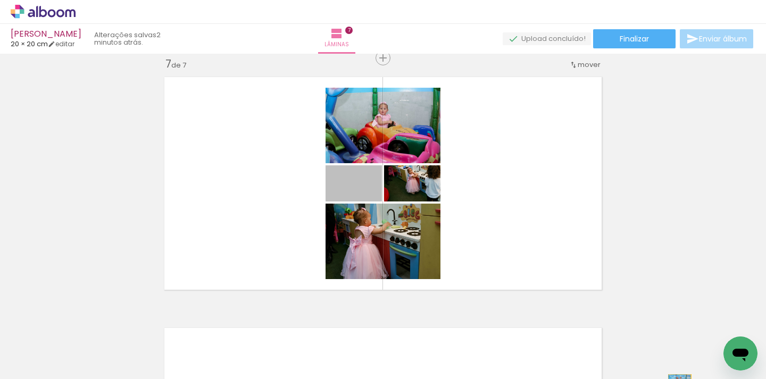
scroll to position [1554, 0]
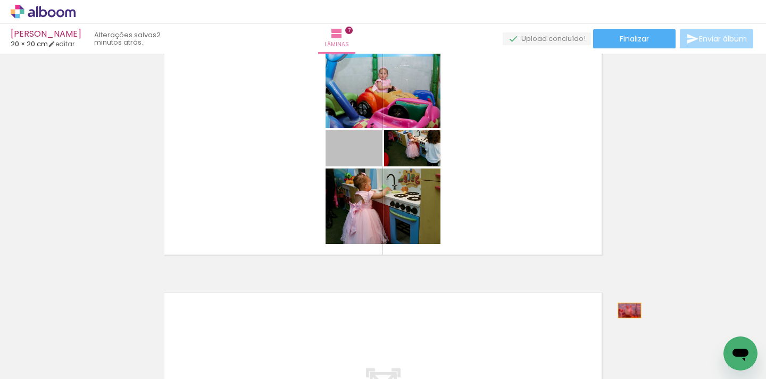
drag, startPoint x: 323, startPoint y: 173, endPoint x: 625, endPoint y: 346, distance: 348.1
click at [625, 346] on quentale-workspace at bounding box center [383, 189] width 766 height 379
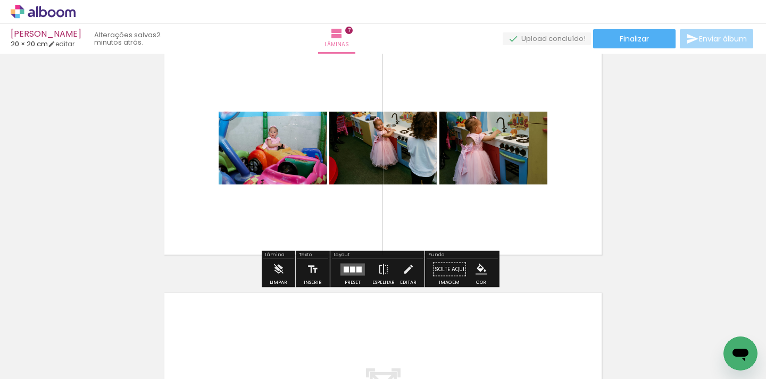
click at [350, 268] on div at bounding box center [352, 269] width 5 height 6
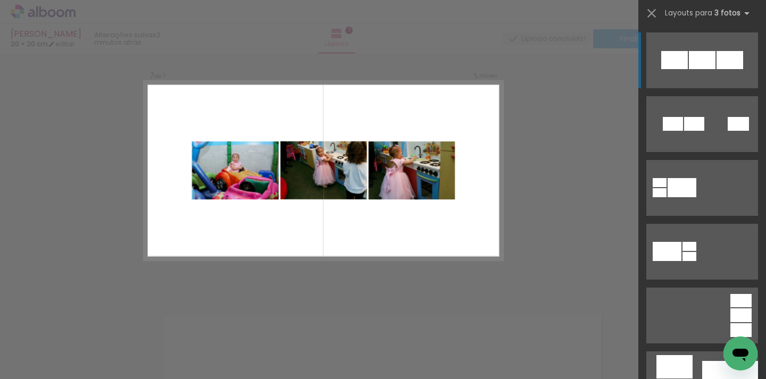
scroll to position [1519, 0]
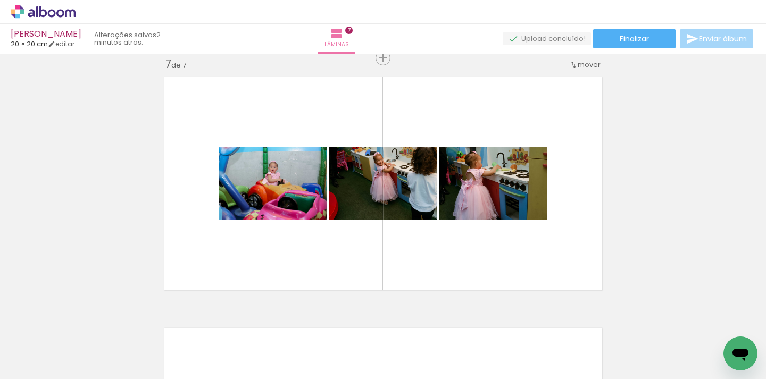
scroll to position [0, 517]
drag, startPoint x: 242, startPoint y: 376, endPoint x: 341, endPoint y: 369, distance: 98.6
click at [87, 369] on iron-horizontal-list at bounding box center [76, 346] width 21 height 66
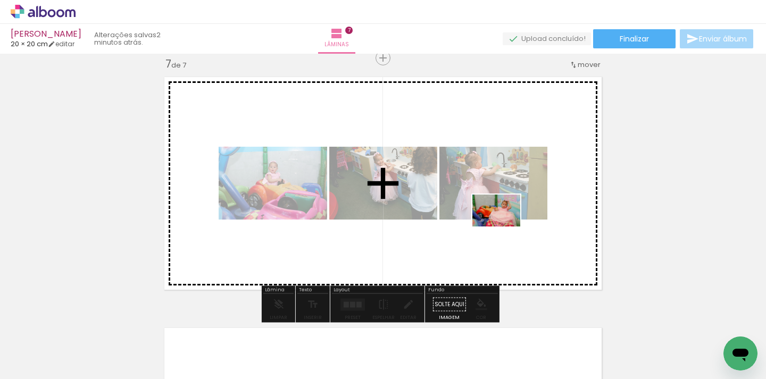
drag, startPoint x: 491, startPoint y: 353, endPoint x: 505, endPoint y: 225, distance: 128.9
click at [505, 225] on quentale-workspace at bounding box center [383, 189] width 766 height 379
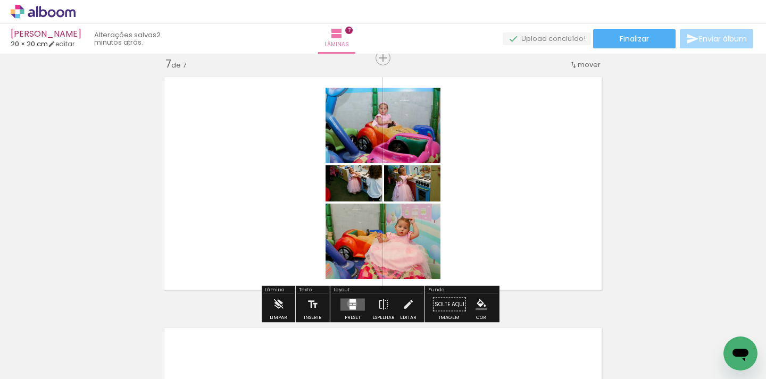
click at [349, 304] on div at bounding box center [350, 304] width 3 height 1
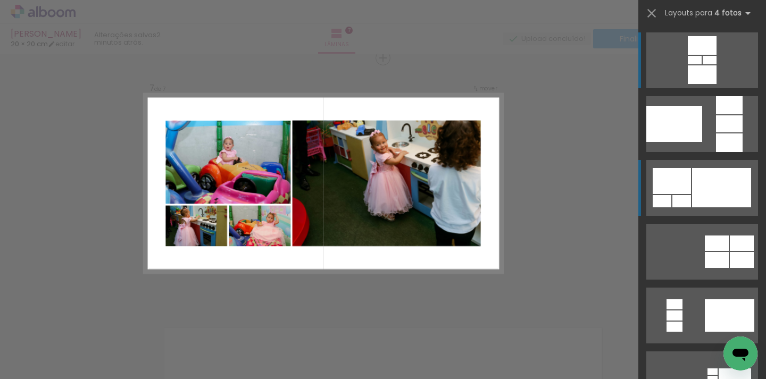
click at [707, 192] on div at bounding box center [721, 187] width 59 height 39
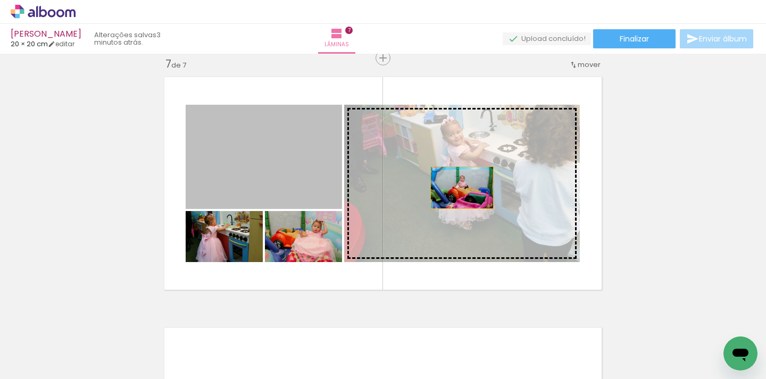
drag, startPoint x: 262, startPoint y: 181, endPoint x: 484, endPoint y: 188, distance: 221.8
click at [0, 0] on slot at bounding box center [0, 0] width 0 height 0
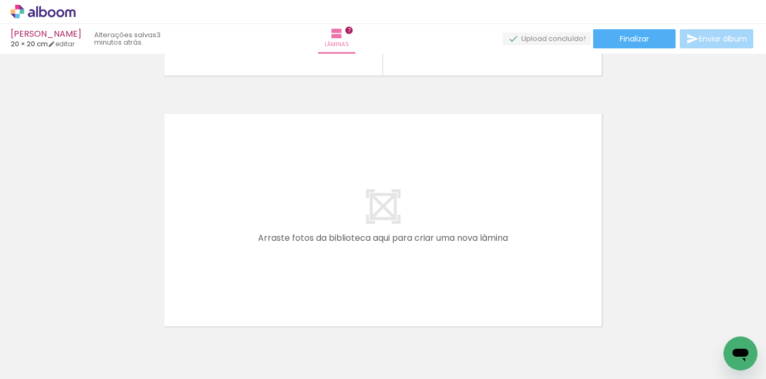
scroll to position [0, 635]
drag, startPoint x: 249, startPoint y: 350, endPoint x: 303, endPoint y: 245, distance: 118.2
click at [303, 245] on quentale-workspace at bounding box center [383, 189] width 766 height 379
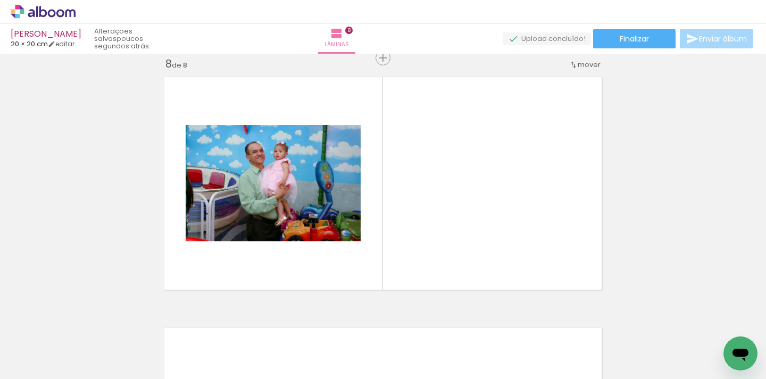
scroll to position [0, 711]
drag, startPoint x: 301, startPoint y: 375, endPoint x: 464, endPoint y: 372, distance: 163.2
click at [87, 372] on iron-horizontal-list at bounding box center [76, 346] width 21 height 66
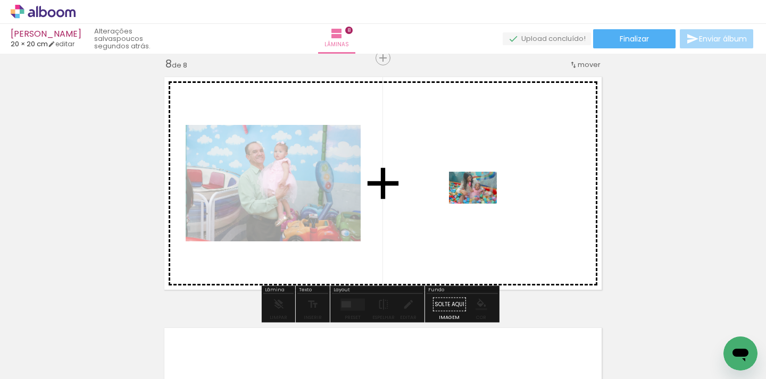
drag, startPoint x: 504, startPoint y: 352, endPoint x: 481, endPoint y: 204, distance: 150.2
click at [481, 204] on quentale-workspace at bounding box center [383, 189] width 766 height 379
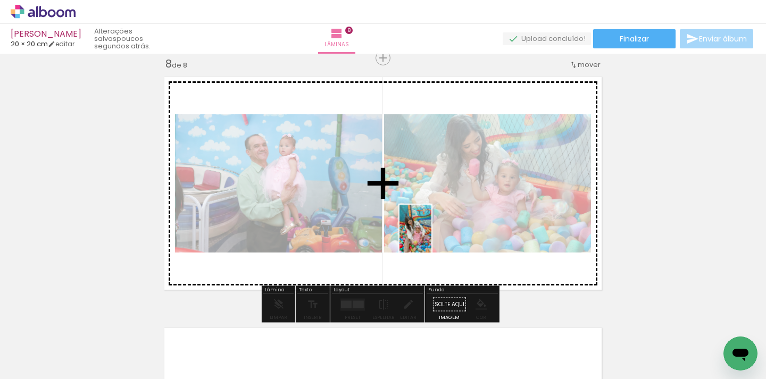
drag, startPoint x: 444, startPoint y: 349, endPoint x: 431, endPoint y: 237, distance: 113.4
click at [431, 237] on quentale-workspace at bounding box center [383, 189] width 766 height 379
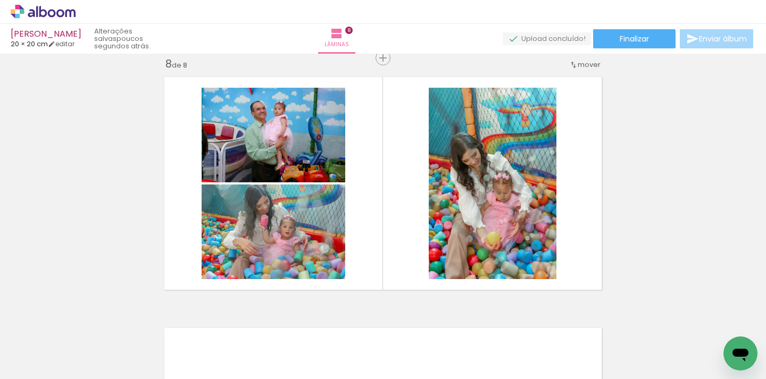
scroll to position [0, 2580]
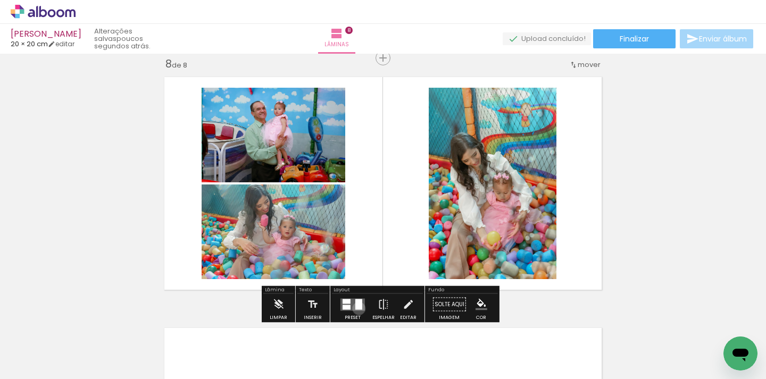
click at [356, 308] on div at bounding box center [358, 304] width 7 height 11
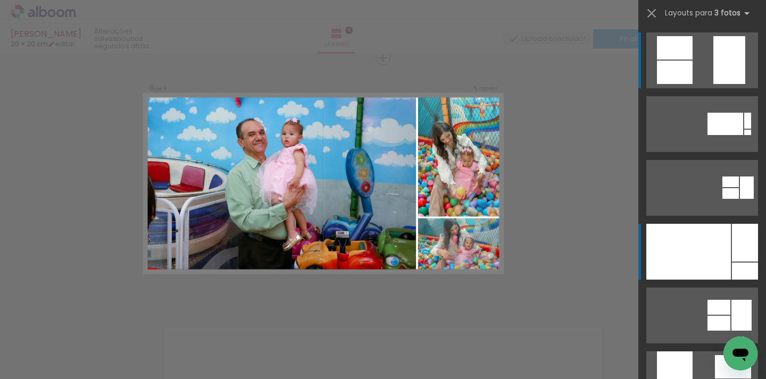
click at [711, 253] on div at bounding box center [688, 252] width 85 height 56
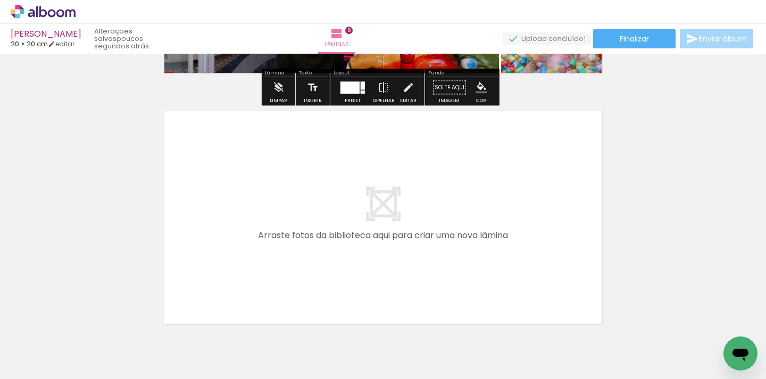
scroll to position [1994, 0]
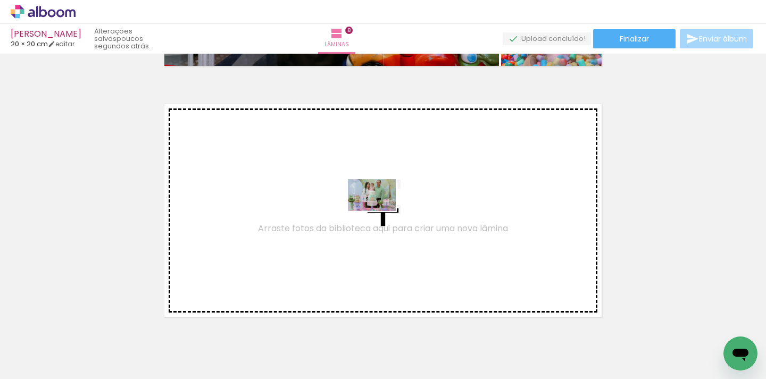
drag, startPoint x: 426, startPoint y: 350, endPoint x: 380, endPoint y: 211, distance: 146.9
click at [380, 211] on quentale-workspace at bounding box center [383, 189] width 766 height 379
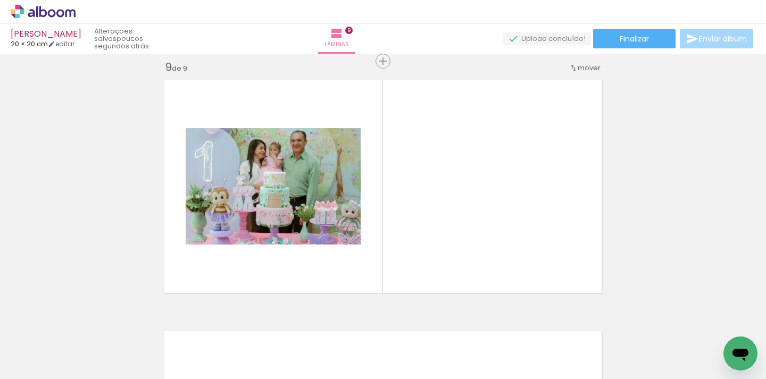
scroll to position [2021, 0]
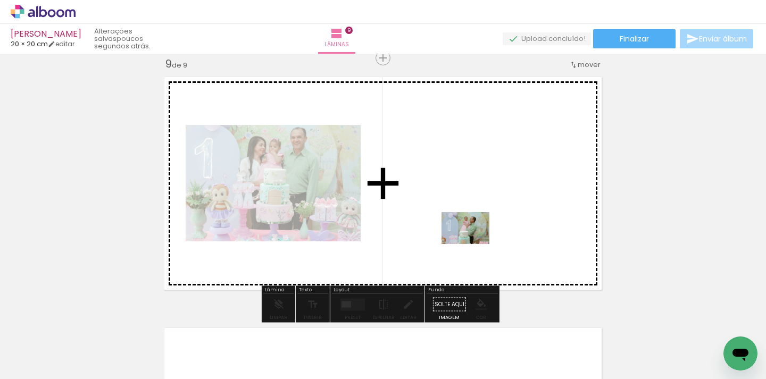
drag, startPoint x: 484, startPoint y: 351, endPoint x: 473, endPoint y: 241, distance: 111.1
click at [473, 241] on quentale-workspace at bounding box center [383, 189] width 766 height 379
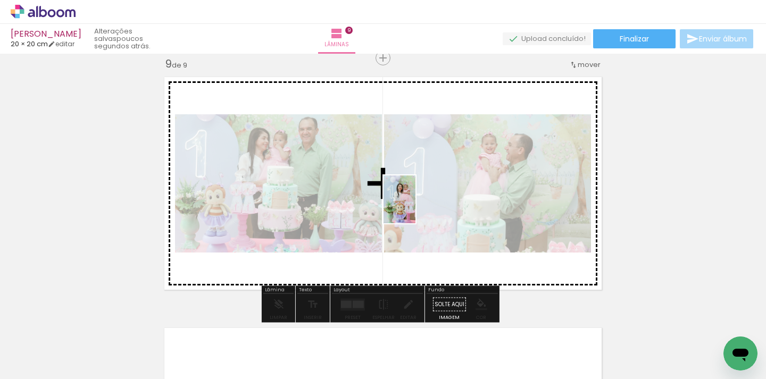
drag, startPoint x: 378, startPoint y: 317, endPoint x: 415, endPoint y: 207, distance: 115.7
click at [415, 207] on quentale-workspace at bounding box center [383, 189] width 766 height 379
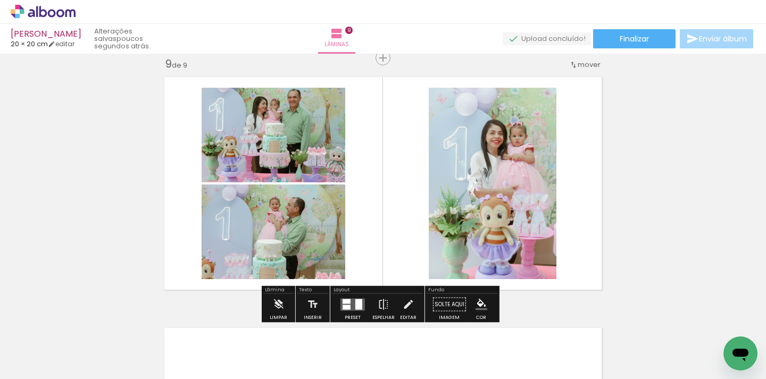
click at [360, 305] on quentale-layouter at bounding box center [352, 304] width 24 height 12
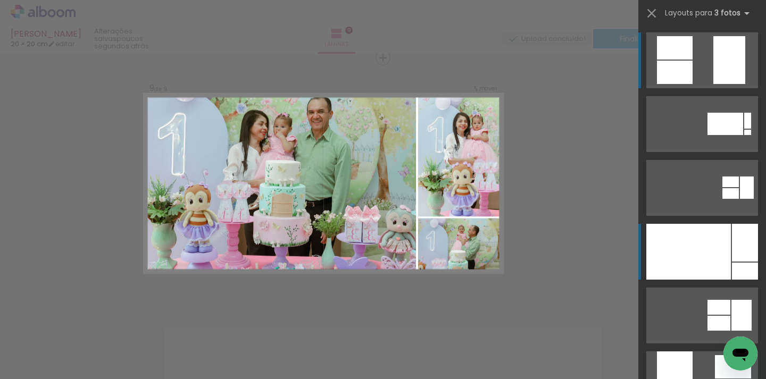
click at [720, 241] on div at bounding box center [688, 252] width 85 height 56
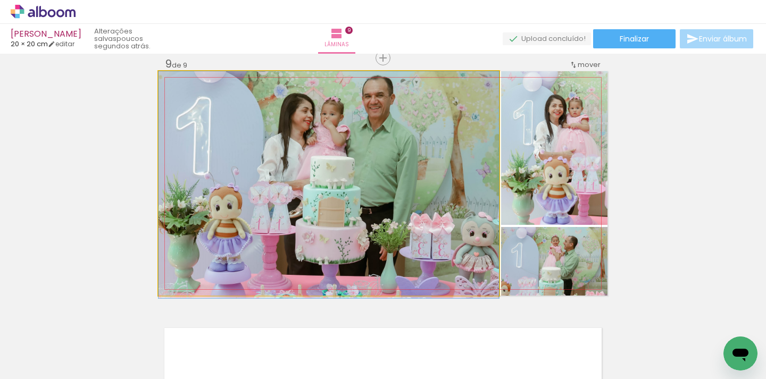
drag, startPoint x: 305, startPoint y: 141, endPoint x: 301, endPoint y: 176, distance: 34.7
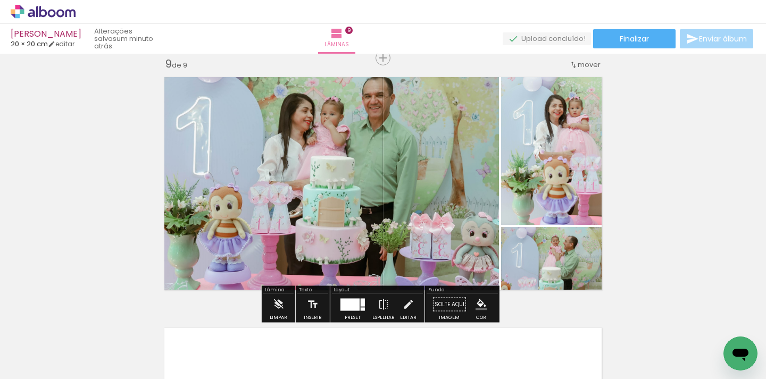
click at [360, 301] on div at bounding box center [362, 302] width 4 height 8
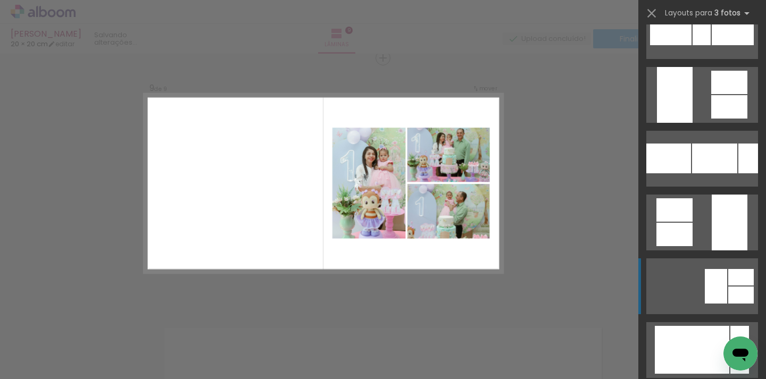
scroll to position [1391, 0]
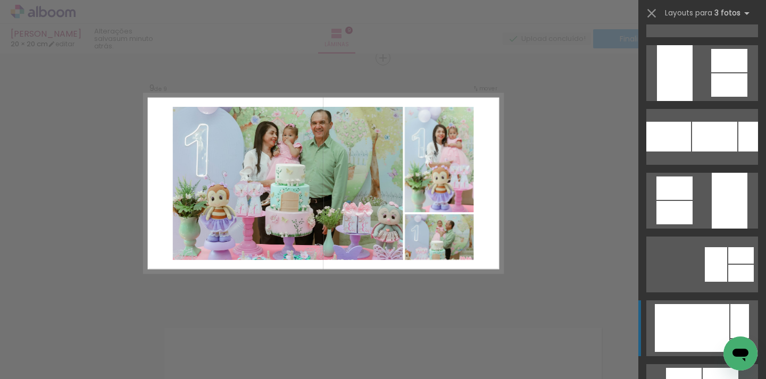
click at [697, 323] on div at bounding box center [691, 328] width 74 height 48
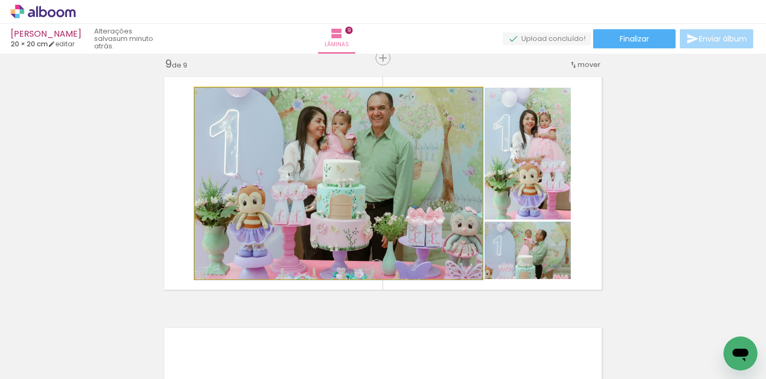
drag, startPoint x: 403, startPoint y: 113, endPoint x: 442, endPoint y: 117, distance: 39.1
drag, startPoint x: 438, startPoint y: 124, endPoint x: 438, endPoint y: 138, distance: 13.3
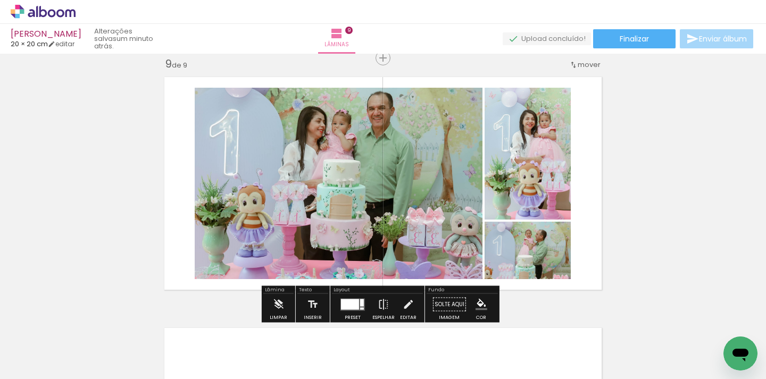
click at [341, 305] on div at bounding box center [350, 304] width 18 height 11
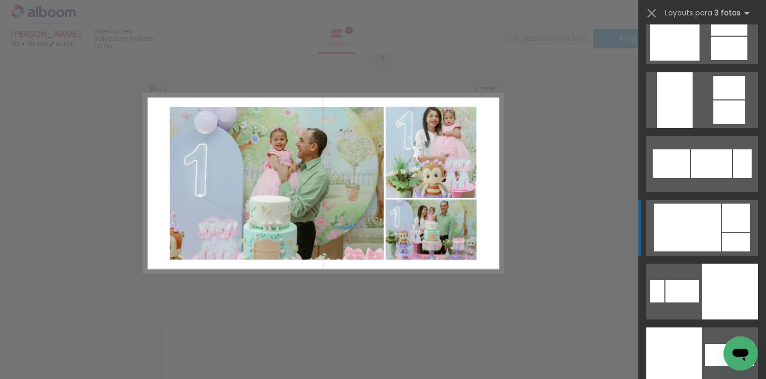
scroll to position [2213, 0]
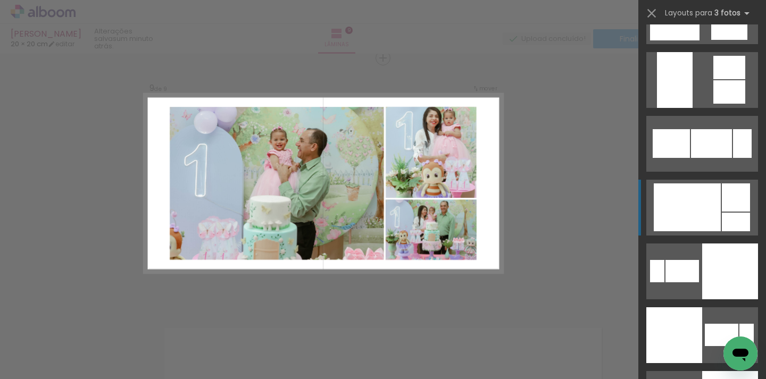
click at [709, 204] on div at bounding box center [686, 207] width 67 height 48
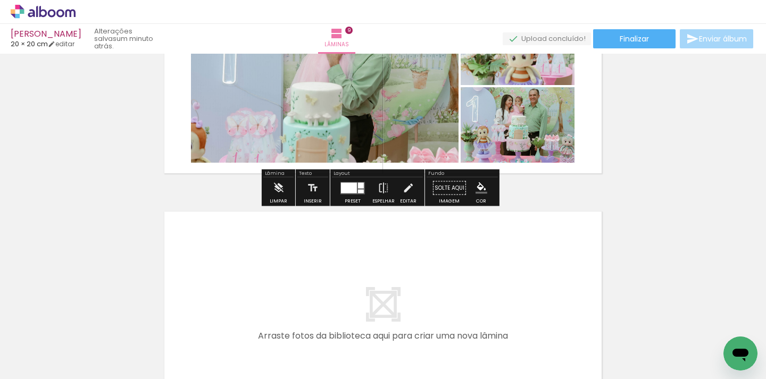
scroll to position [2292, 0]
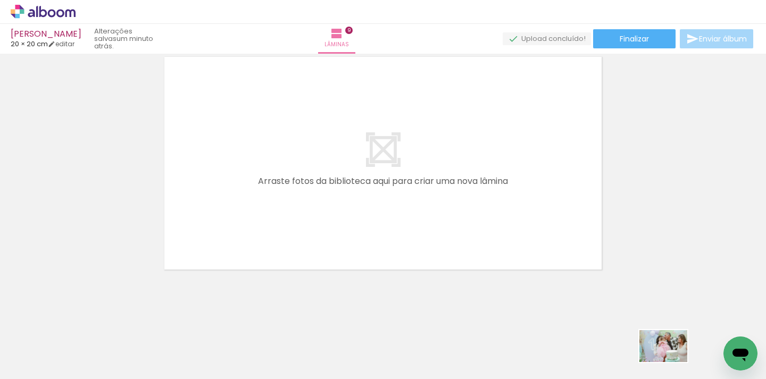
drag, startPoint x: 663, startPoint y: 349, endPoint x: 671, endPoint y: 362, distance: 15.5
click at [671, 361] on div at bounding box center [655, 343] width 53 height 35
drag, startPoint x: 298, startPoint y: 375, endPoint x: 352, endPoint y: 373, distance: 54.3
click at [87, 373] on iron-horizontal-list at bounding box center [76, 346] width 21 height 66
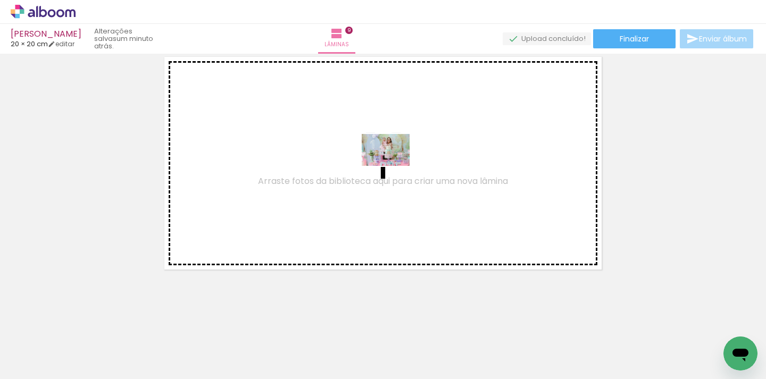
drag, startPoint x: 636, startPoint y: 350, endPoint x: 393, endPoint y: 166, distance: 305.0
click at [393, 166] on quentale-workspace at bounding box center [383, 189] width 766 height 379
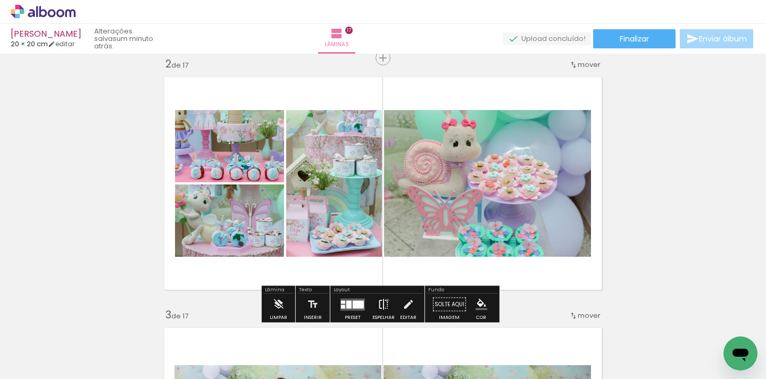
click at [384, 300] on iron-icon at bounding box center [383, 304] width 12 height 21
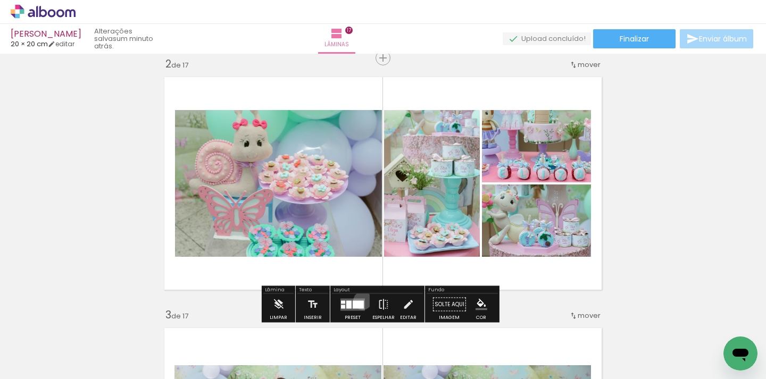
click at [360, 300] on div at bounding box center [357, 304] width 11 height 8
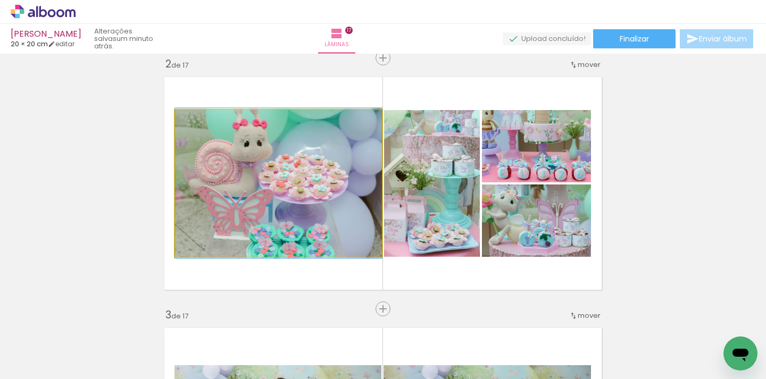
click at [272, 201] on quentale-photo at bounding box center [278, 183] width 207 height 147
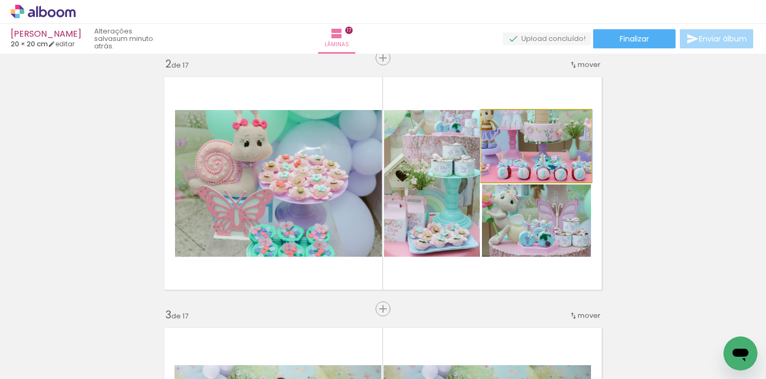
click at [528, 149] on quentale-photo at bounding box center [536, 146] width 109 height 72
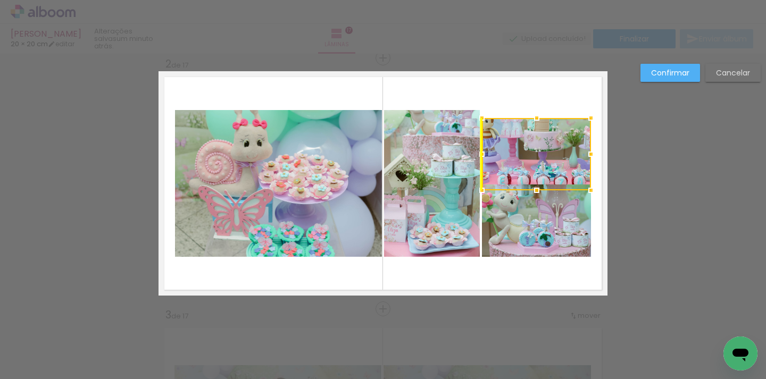
drag, startPoint x: 528, startPoint y: 149, endPoint x: 534, endPoint y: 159, distance: 11.7
click at [531, 151] on div at bounding box center [536, 154] width 109 height 72
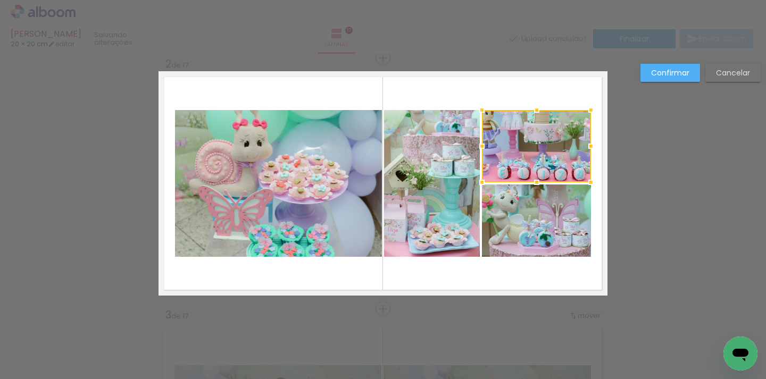
drag, startPoint x: 534, startPoint y: 159, endPoint x: 538, endPoint y: 148, distance: 12.3
click at [538, 148] on div at bounding box center [536, 146] width 109 height 72
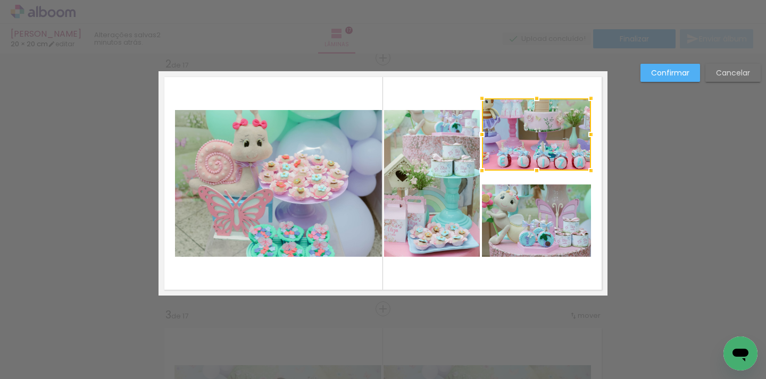
click at [0, 0] on slot "Confirmar" at bounding box center [0, 0] width 0 height 0
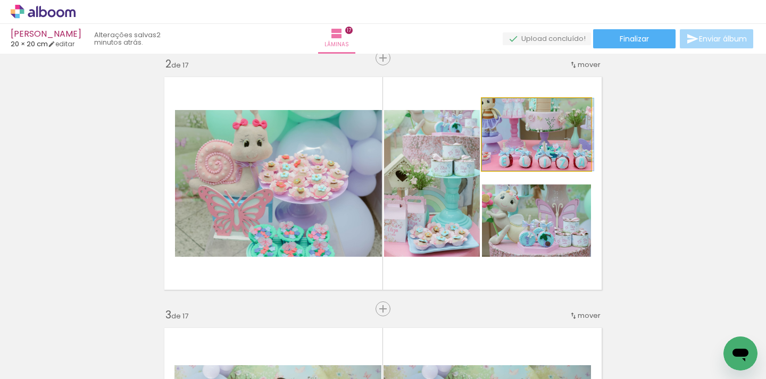
drag, startPoint x: 520, startPoint y: 146, endPoint x: 522, endPoint y: 162, distance: 15.5
drag, startPoint x: 538, startPoint y: 138, endPoint x: 537, endPoint y: 149, distance: 11.2
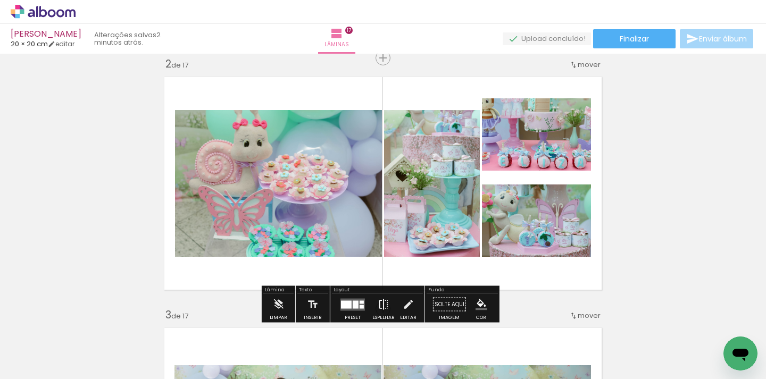
click at [383, 302] on iron-icon at bounding box center [383, 304] width 12 height 21
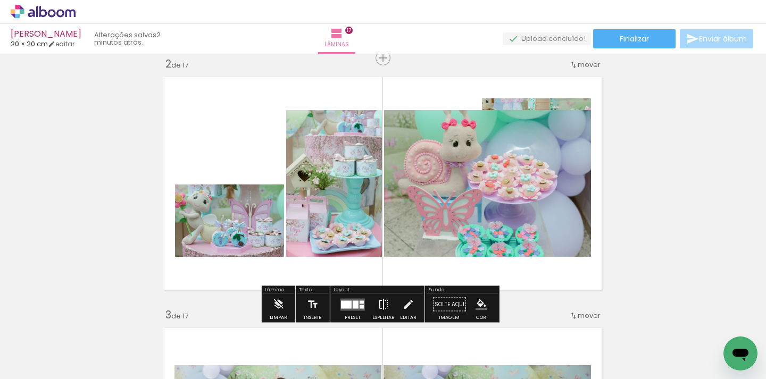
click at [383, 302] on iron-icon at bounding box center [383, 304] width 12 height 21
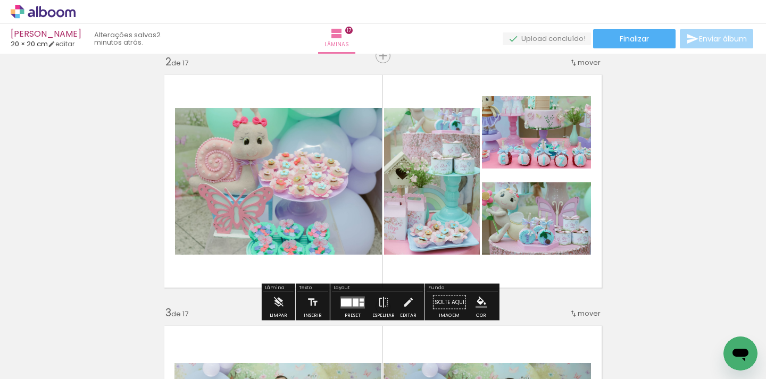
scroll to position [276, 0]
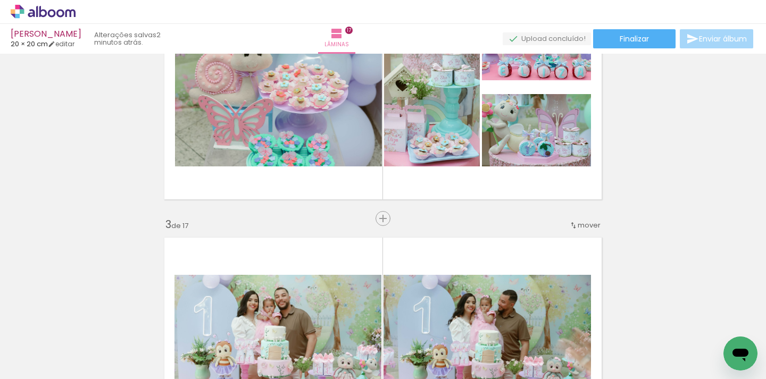
scroll to position [285, 0]
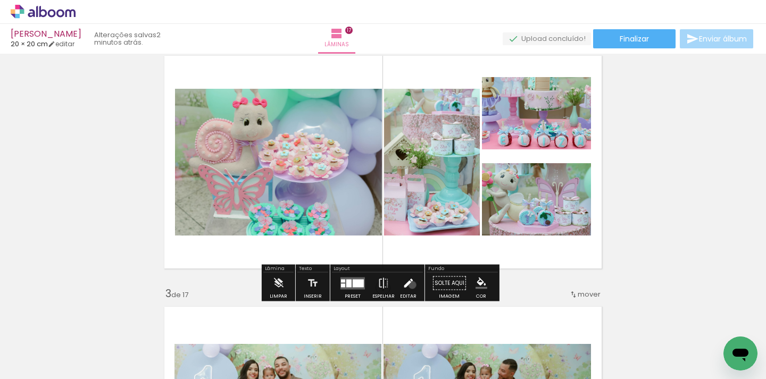
click at [409, 285] on iron-icon at bounding box center [408, 283] width 12 height 21
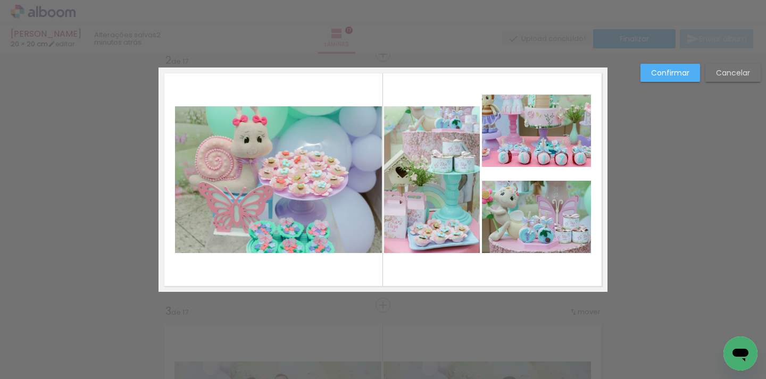
scroll to position [264, 0]
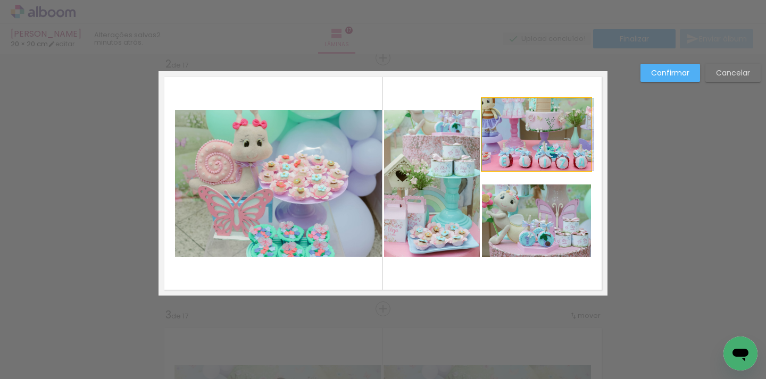
drag, startPoint x: 548, startPoint y: 128, endPoint x: 549, endPoint y: 141, distance: 13.9
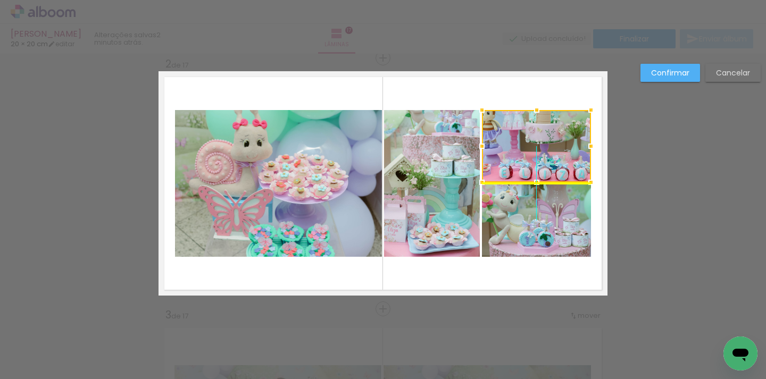
drag, startPoint x: 545, startPoint y: 140, endPoint x: 552, endPoint y: 141, distance: 7.5
click at [552, 141] on div at bounding box center [536, 146] width 109 height 72
click at [674, 64] on paper-button "Confirmar" at bounding box center [670, 73] width 60 height 18
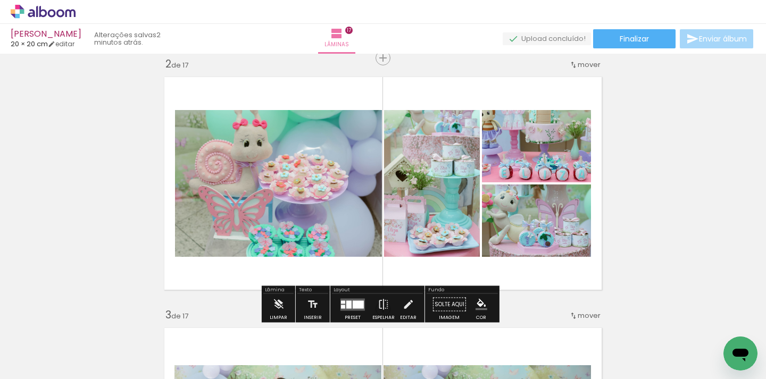
click at [379, 301] on iron-icon at bounding box center [383, 304] width 12 height 21
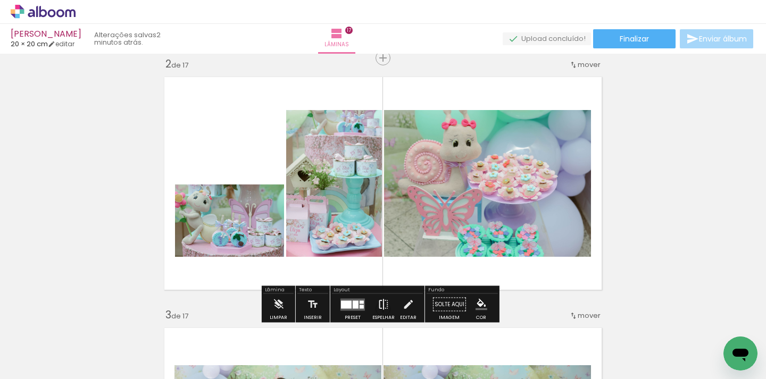
click at [379, 301] on iron-icon at bounding box center [383, 304] width 12 height 21
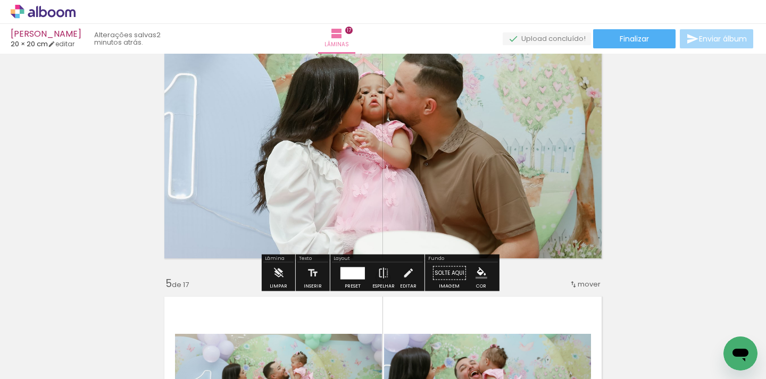
scroll to position [447, 0]
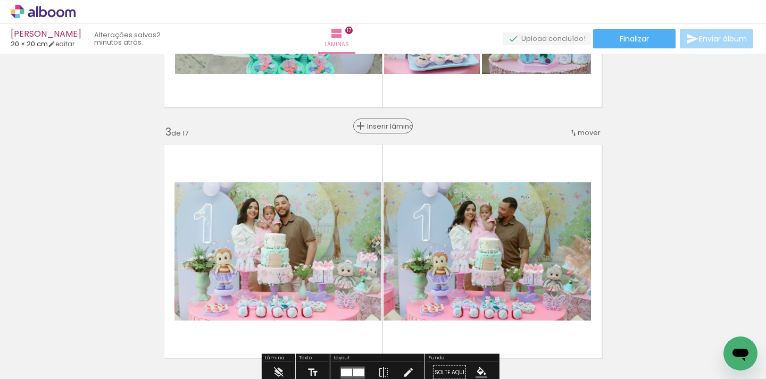
click at [381, 127] on span "Inserir lâmina" at bounding box center [387, 126] width 41 height 7
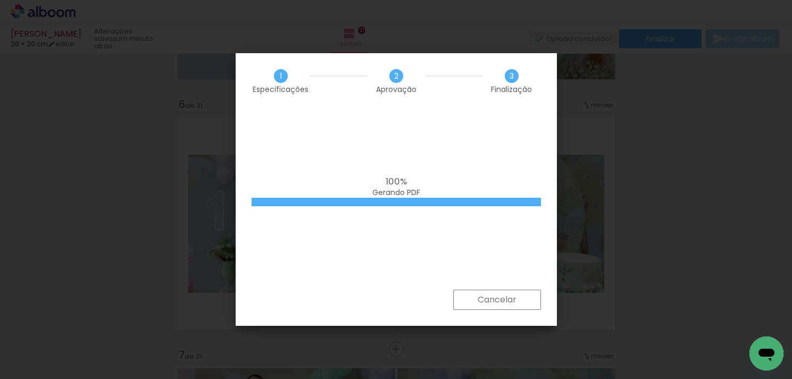
scroll to position [0, 2861]
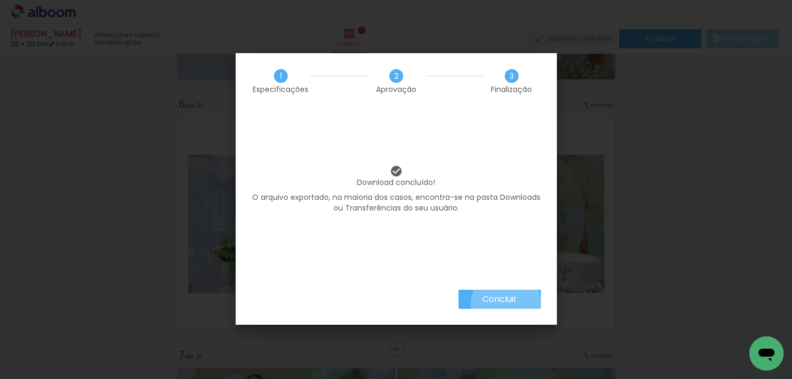
click at [0, 0] on slot "Concluir" at bounding box center [0, 0] width 0 height 0
